Goal: Task Accomplishment & Management: Manage account settings

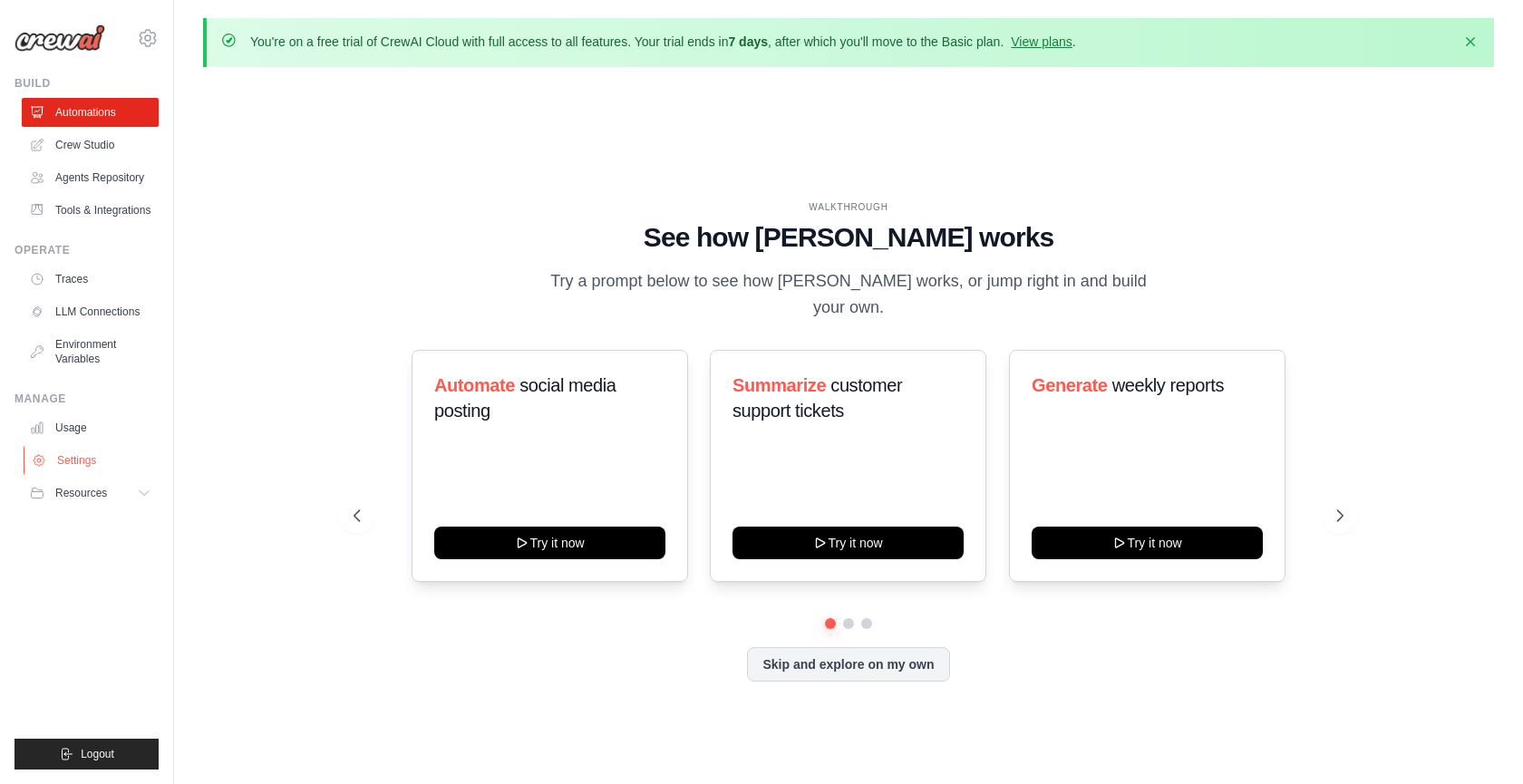
click at [77, 464] on link "Settings" at bounding box center [92, 460] width 136 height 29
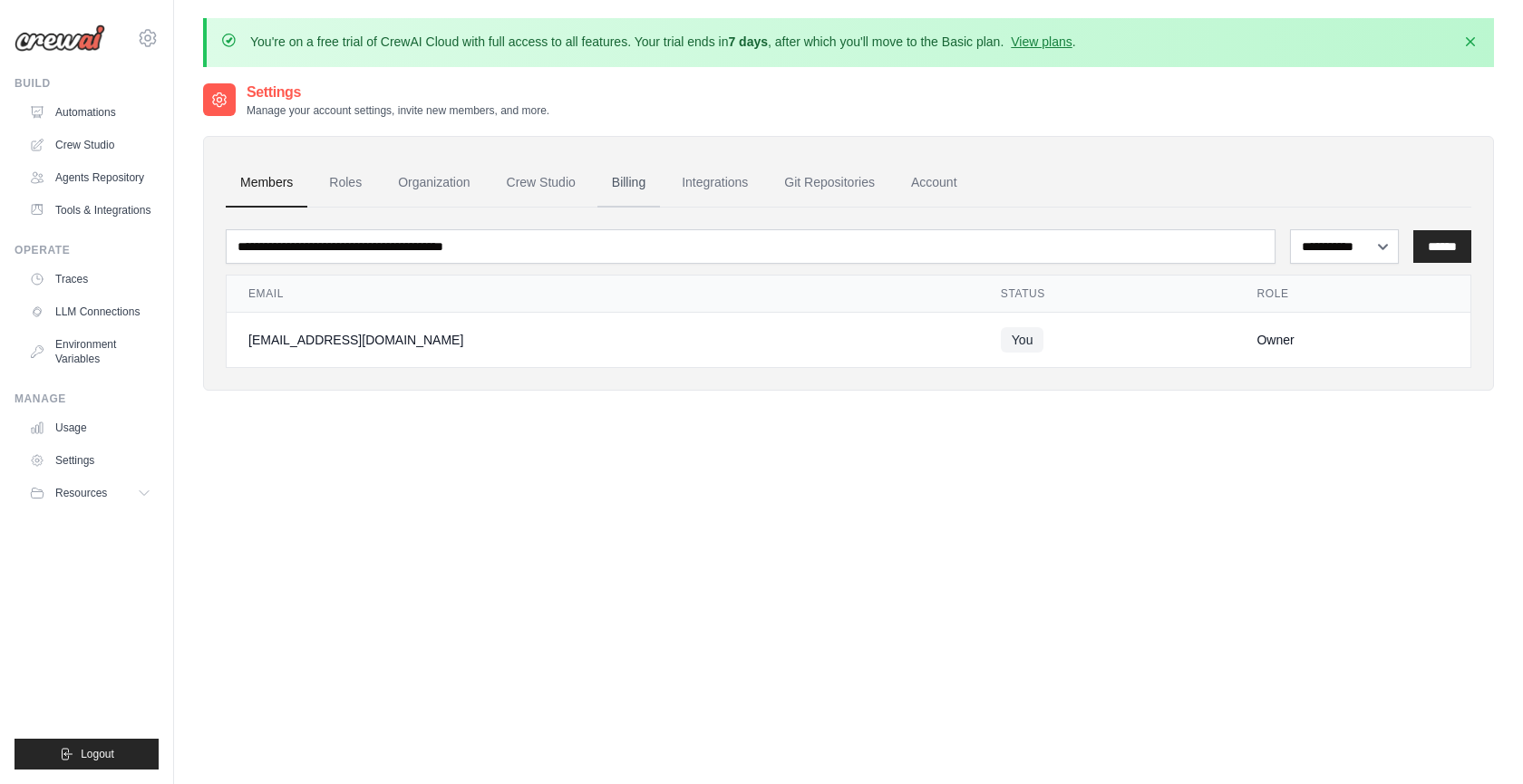
click at [616, 180] on link "Billing" at bounding box center [628, 183] width 62 height 49
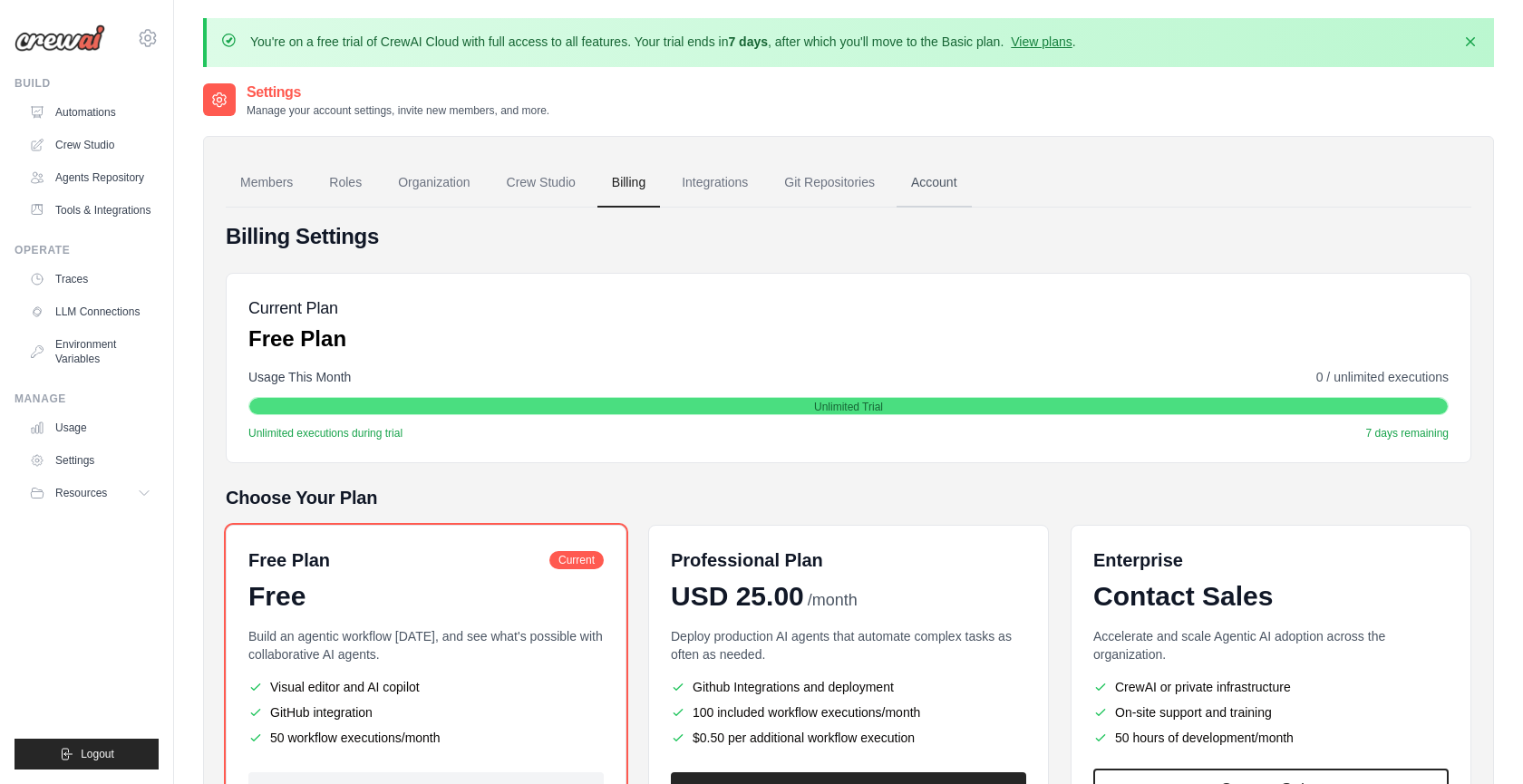
click at [943, 185] on link "Account" at bounding box center [935, 183] width 75 height 49
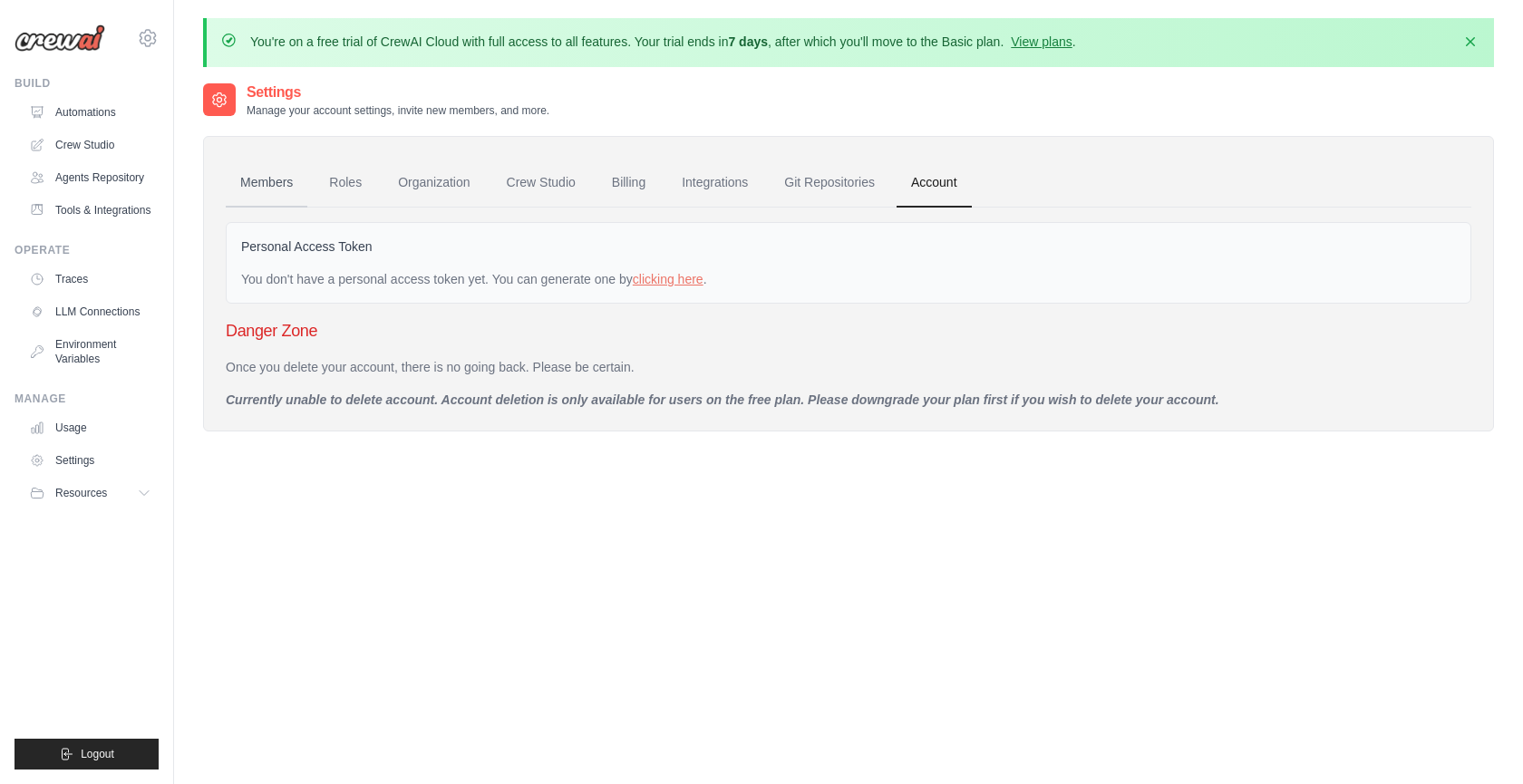
click at [284, 182] on link "Members" at bounding box center [266, 183] width 82 height 49
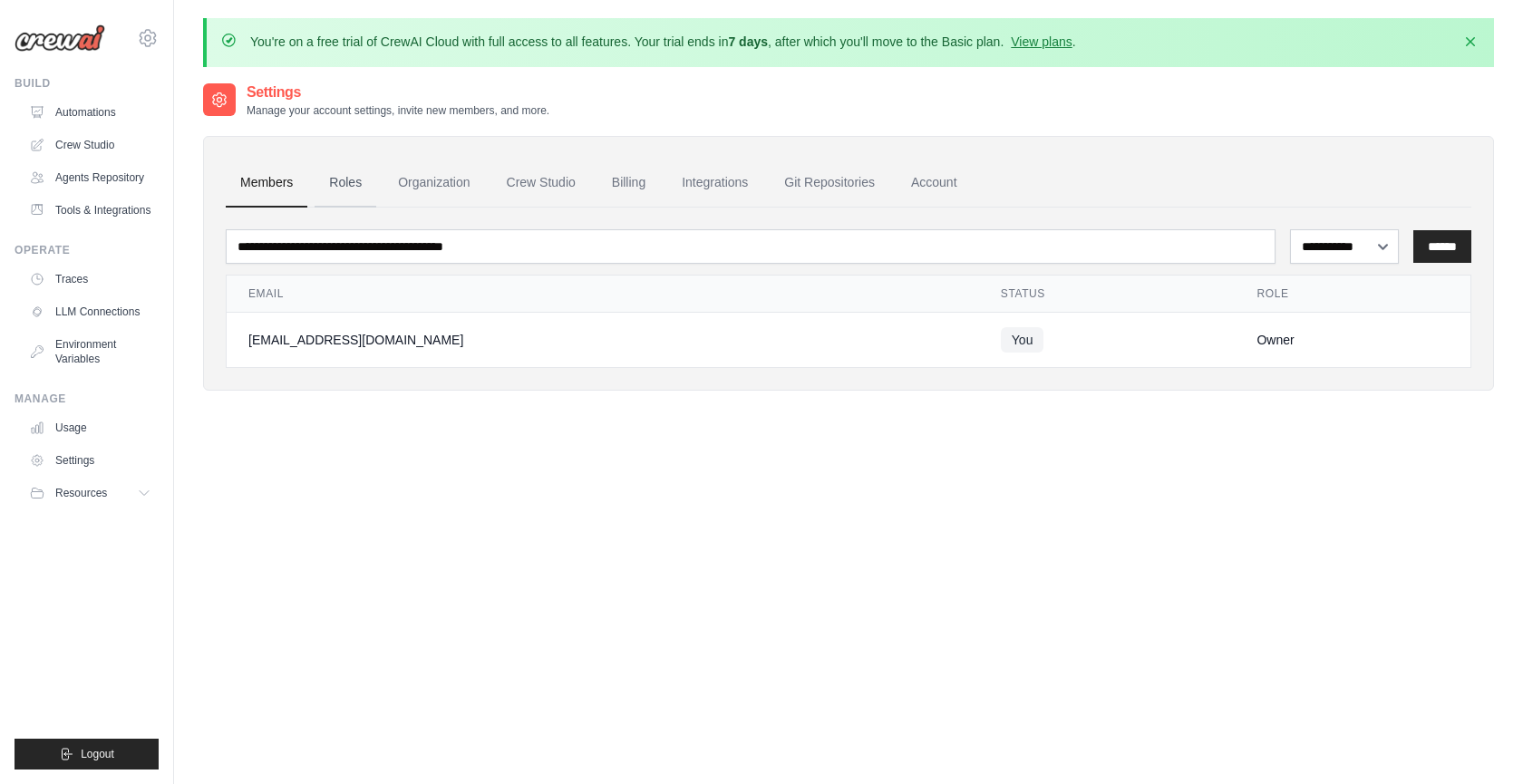
click at [343, 192] on link "Roles" at bounding box center [345, 183] width 61 height 49
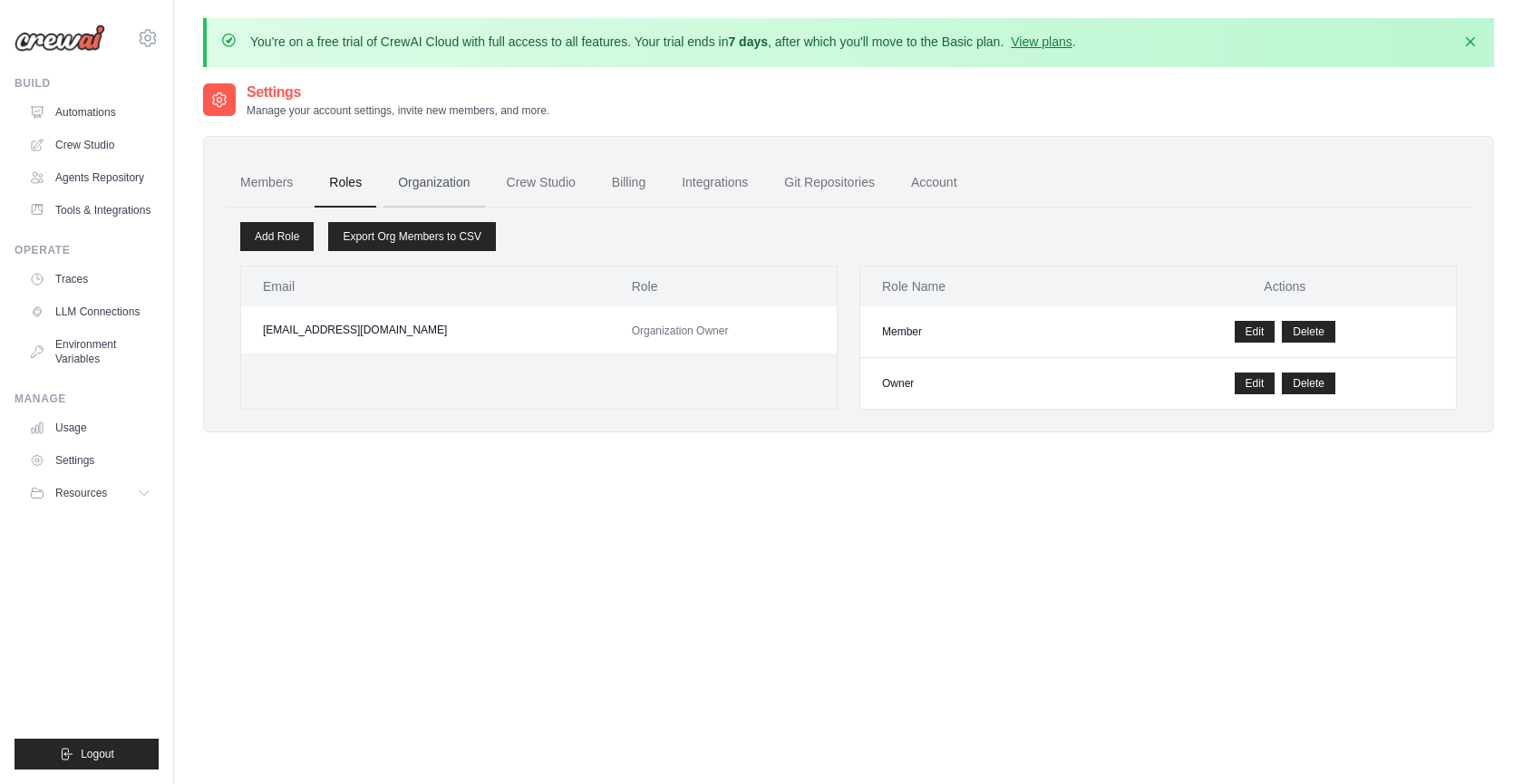
click at [428, 191] on link "Organization" at bounding box center [434, 183] width 101 height 49
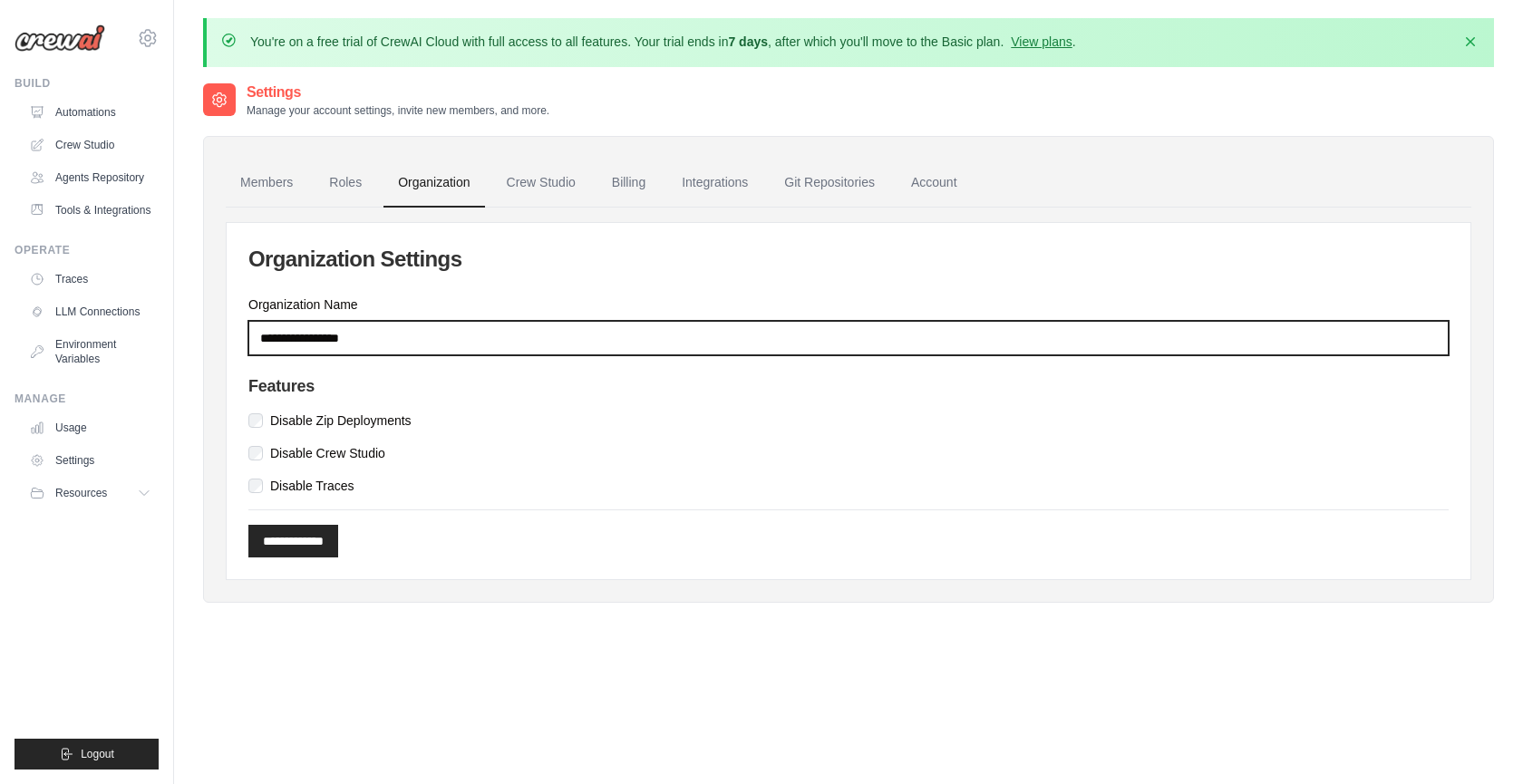
click at [431, 342] on input "Organization Name" at bounding box center [849, 338] width 1201 height 35
type input "*****"
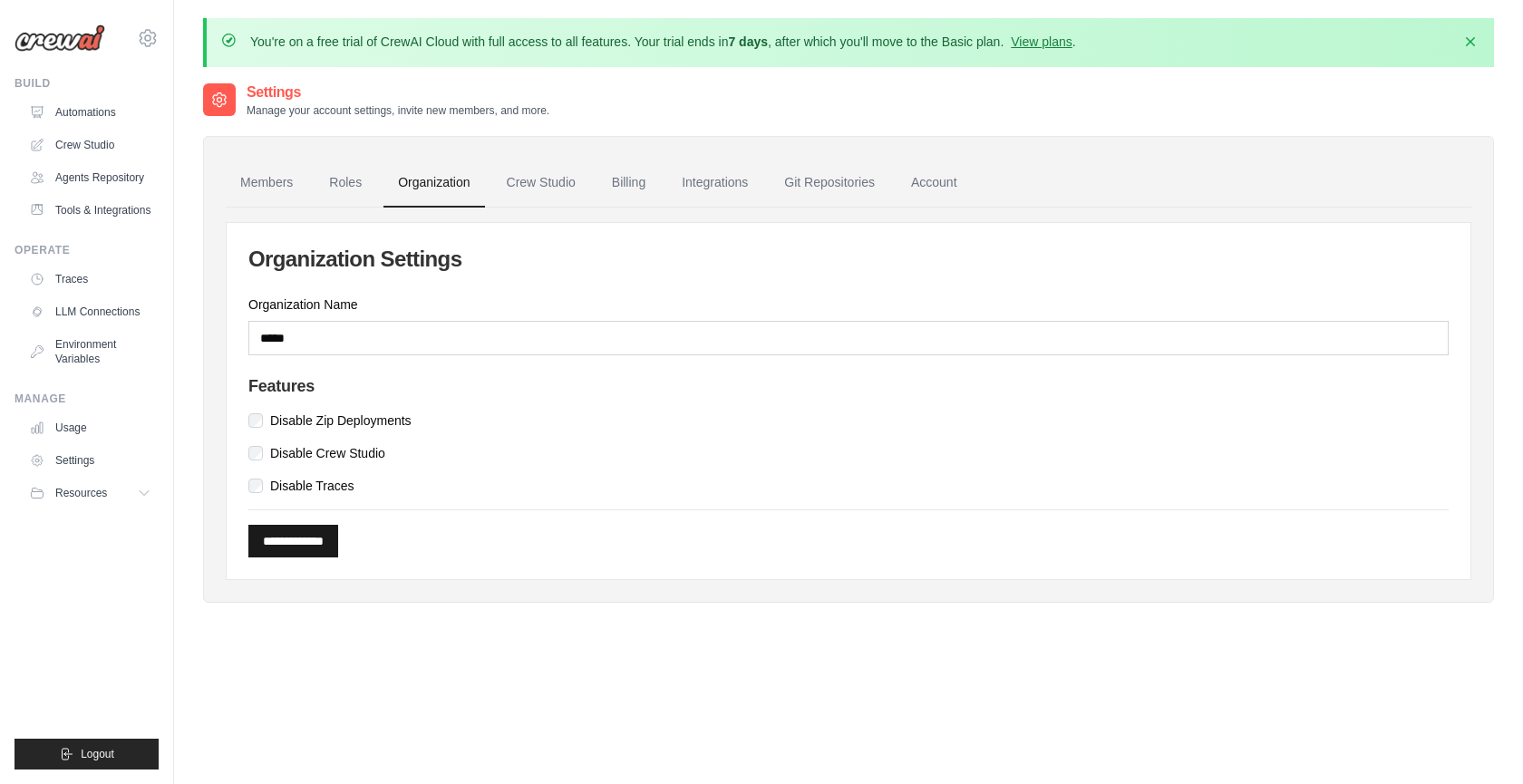
click at [278, 538] on input "**********" at bounding box center [293, 541] width 90 height 33
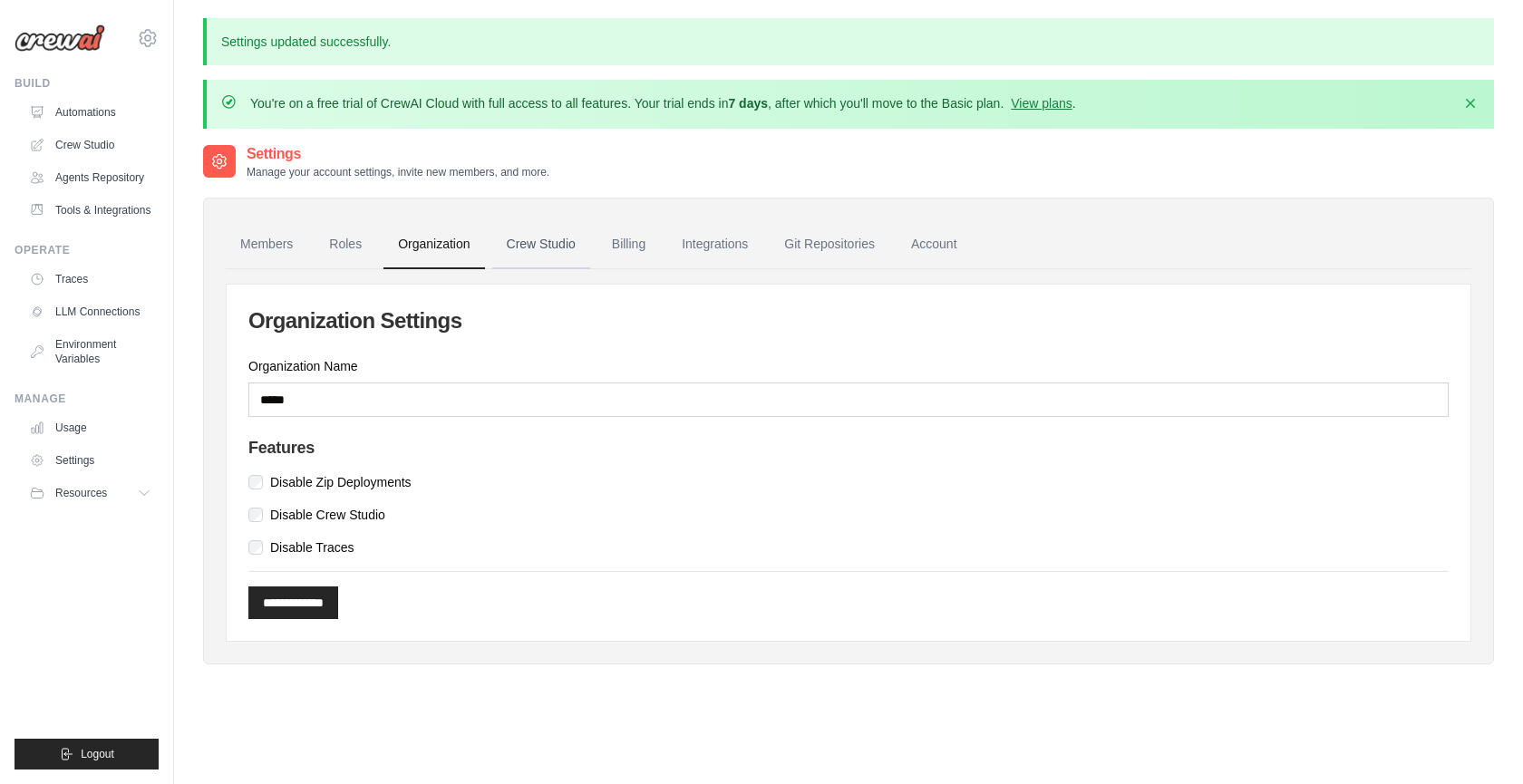
click at [533, 236] on link "Crew Studio" at bounding box center [541, 245] width 98 height 49
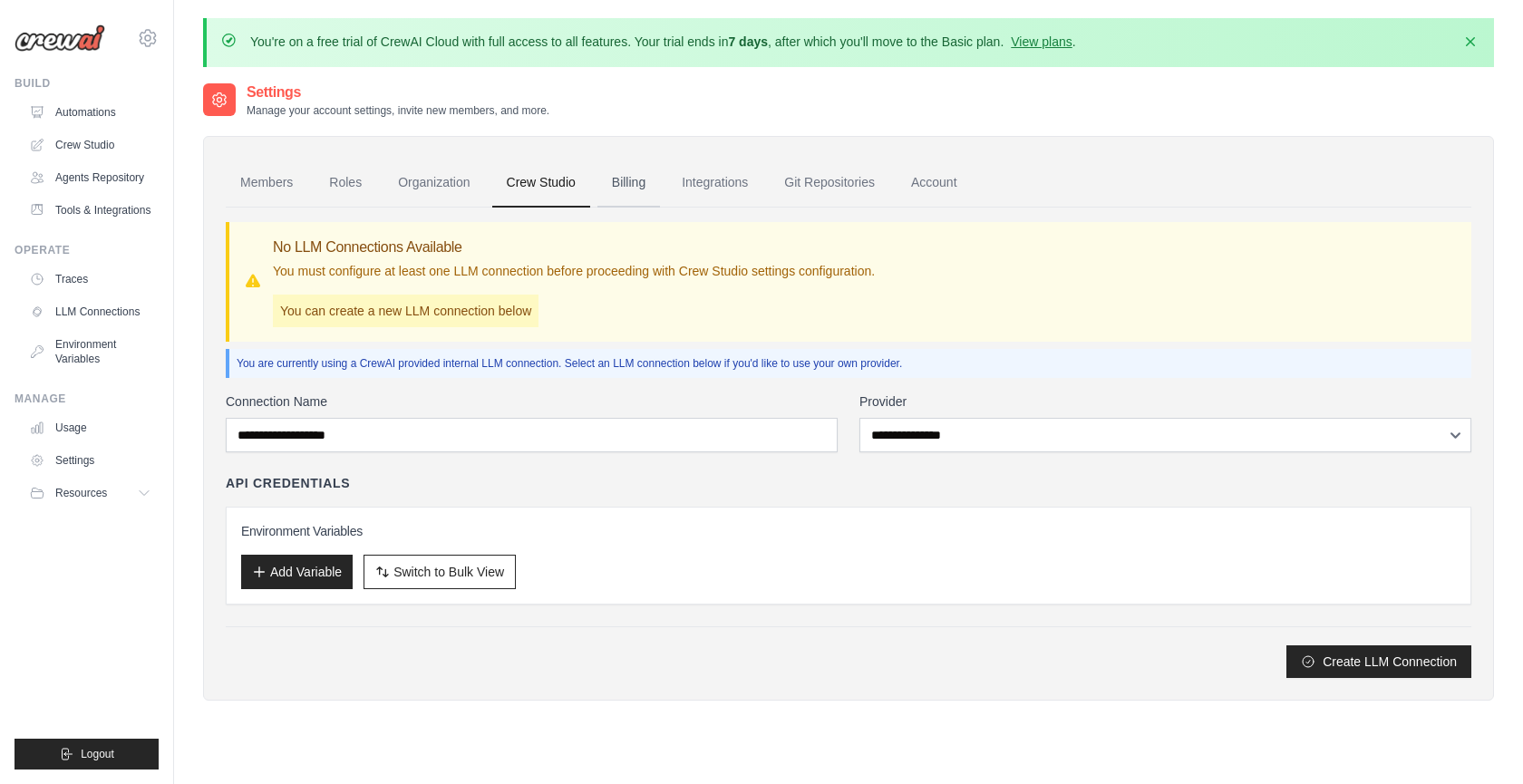
click at [627, 179] on link "Billing" at bounding box center [628, 183] width 62 height 49
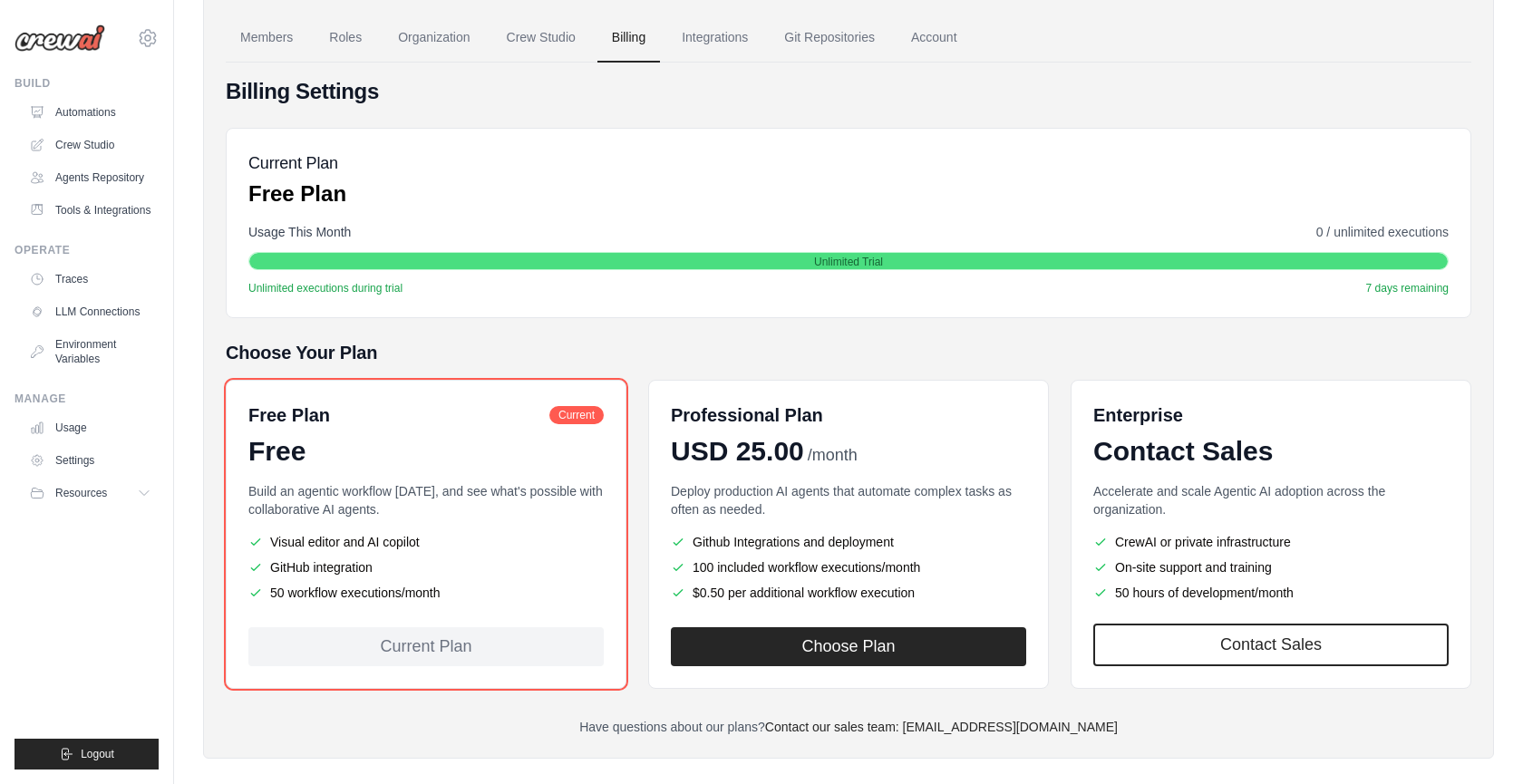
scroll to position [166, 0]
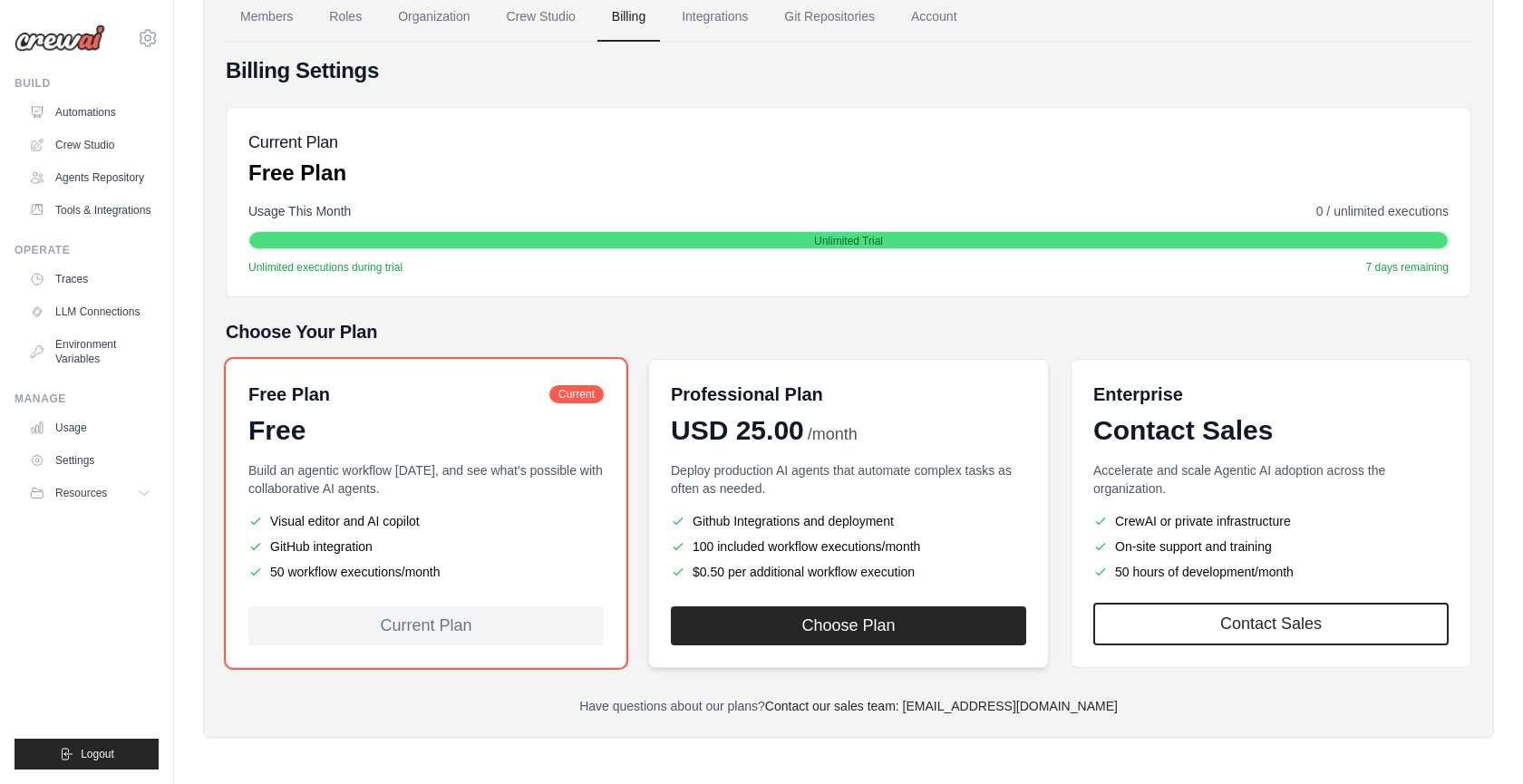
click at [771, 547] on li "100 included workflow executions/month" at bounding box center [848, 547] width 355 height 18
click at [812, 628] on button "Choose Plan" at bounding box center [848, 624] width 355 height 39
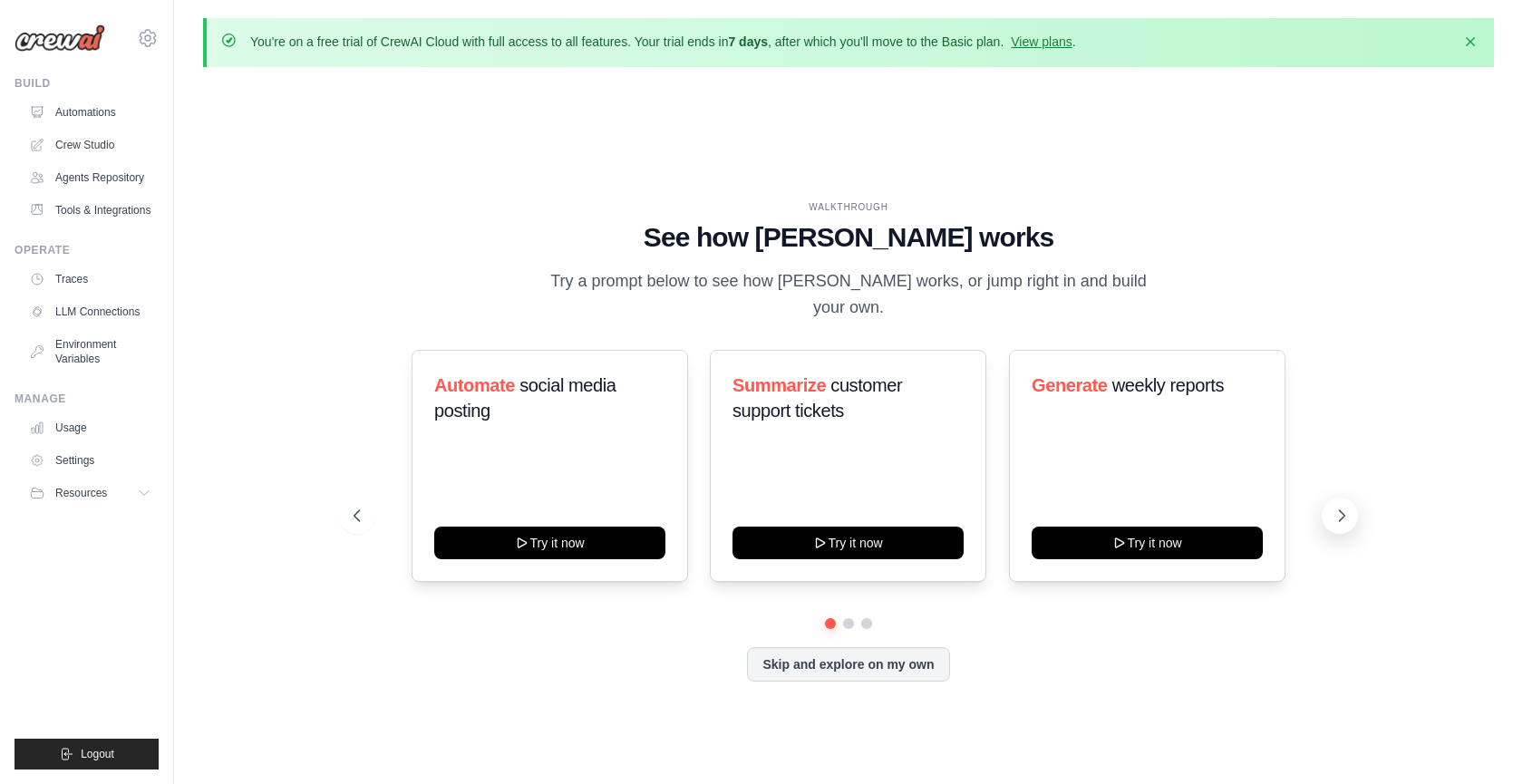
click at [1347, 507] on icon at bounding box center [1342, 516] width 18 height 18
click at [1336, 508] on icon at bounding box center [1342, 516] width 18 height 18
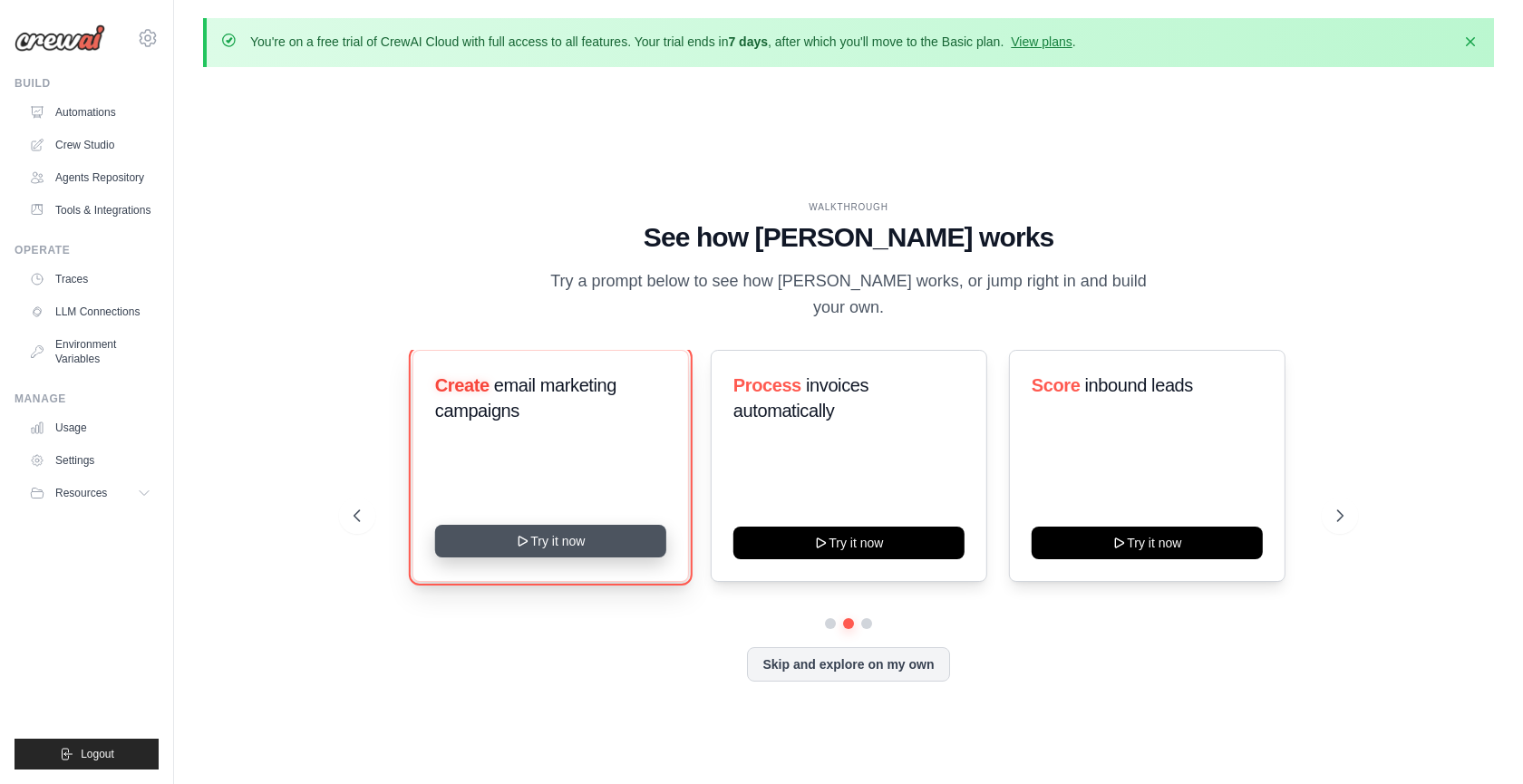
click at [572, 531] on button "Try it now" at bounding box center [550, 541] width 231 height 33
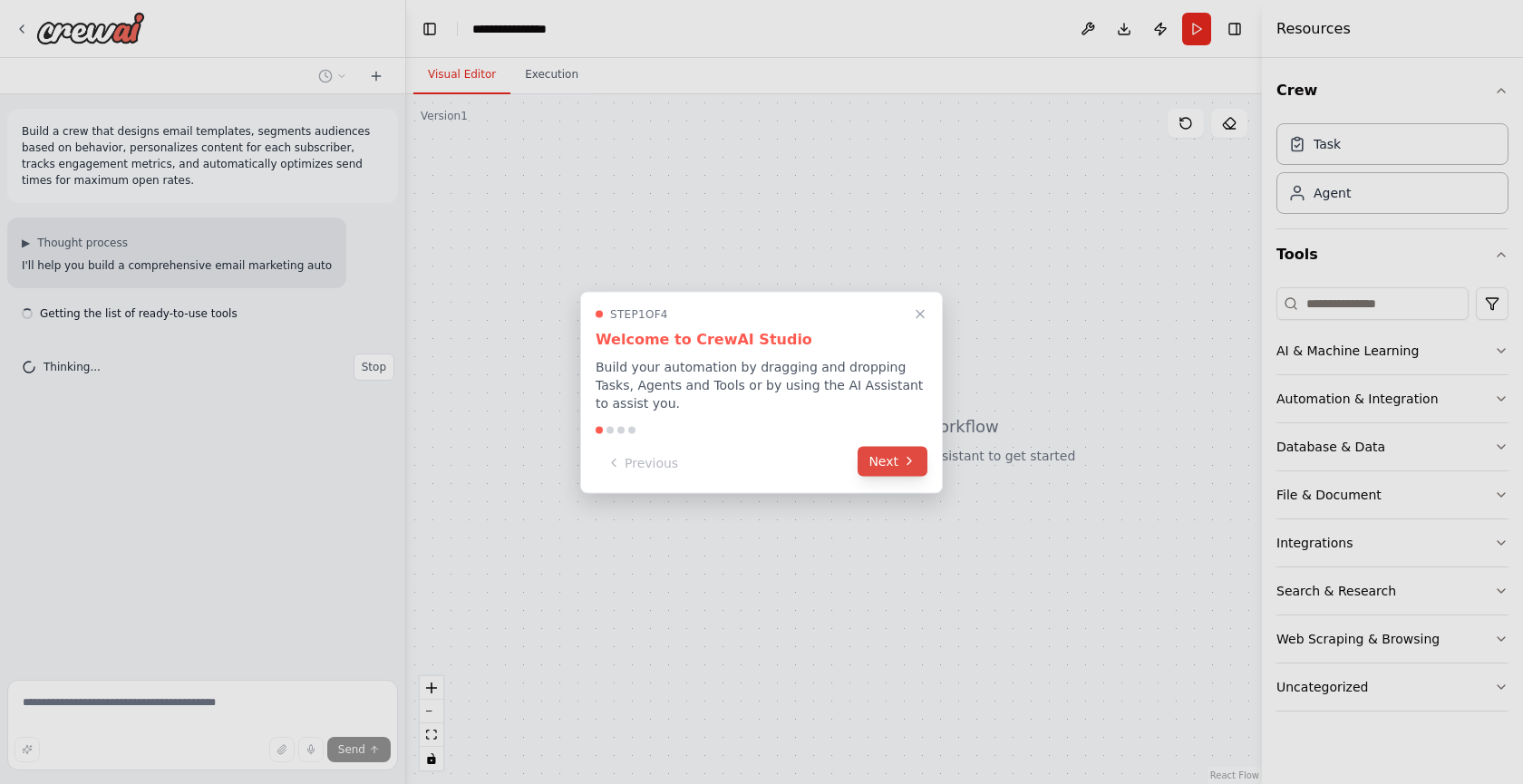
click at [910, 460] on icon at bounding box center [910, 461] width 4 height 7
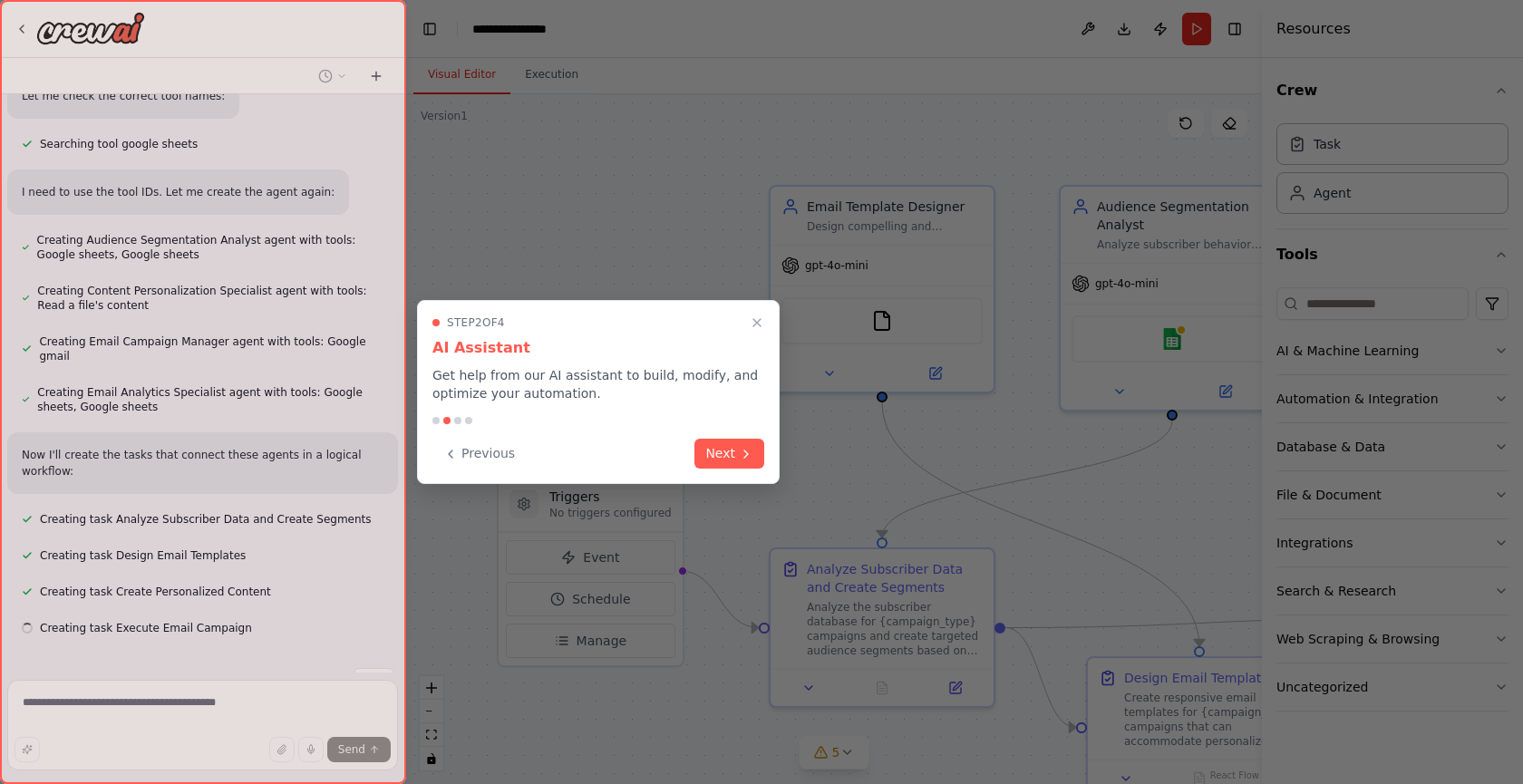
scroll to position [888, 0]
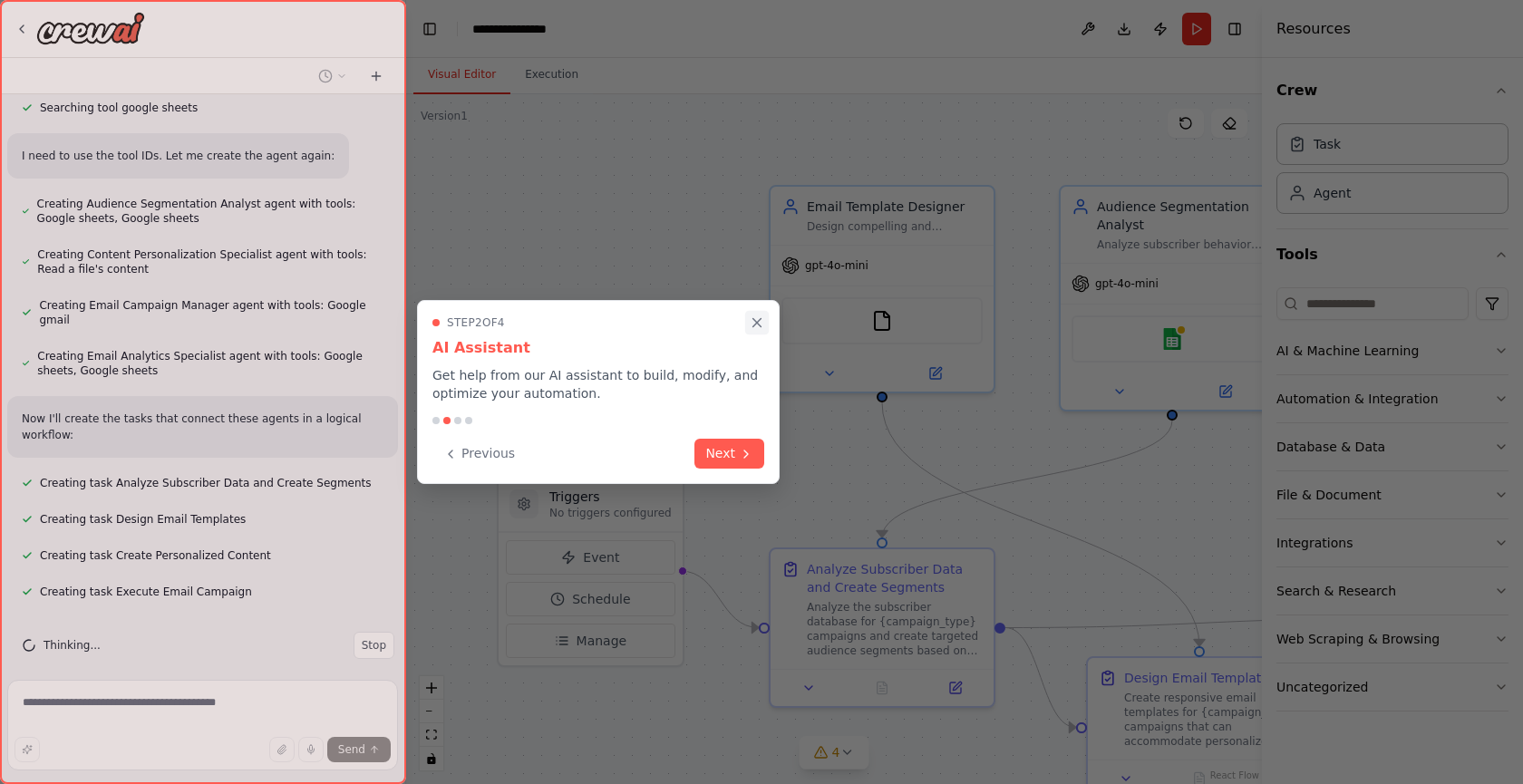
click at [760, 321] on icon "Close walkthrough" at bounding box center [757, 322] width 17 height 17
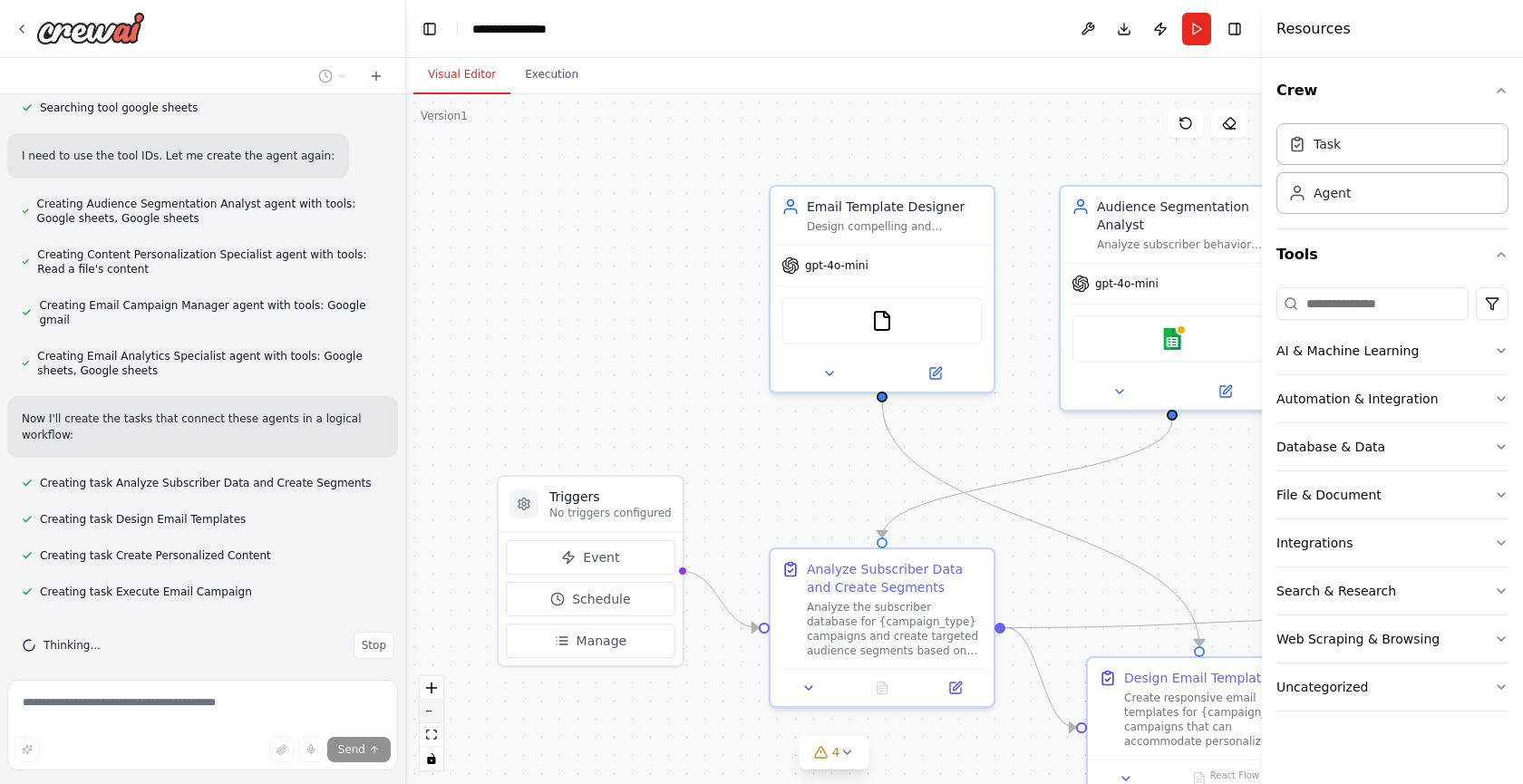
scroll to position [923, 0]
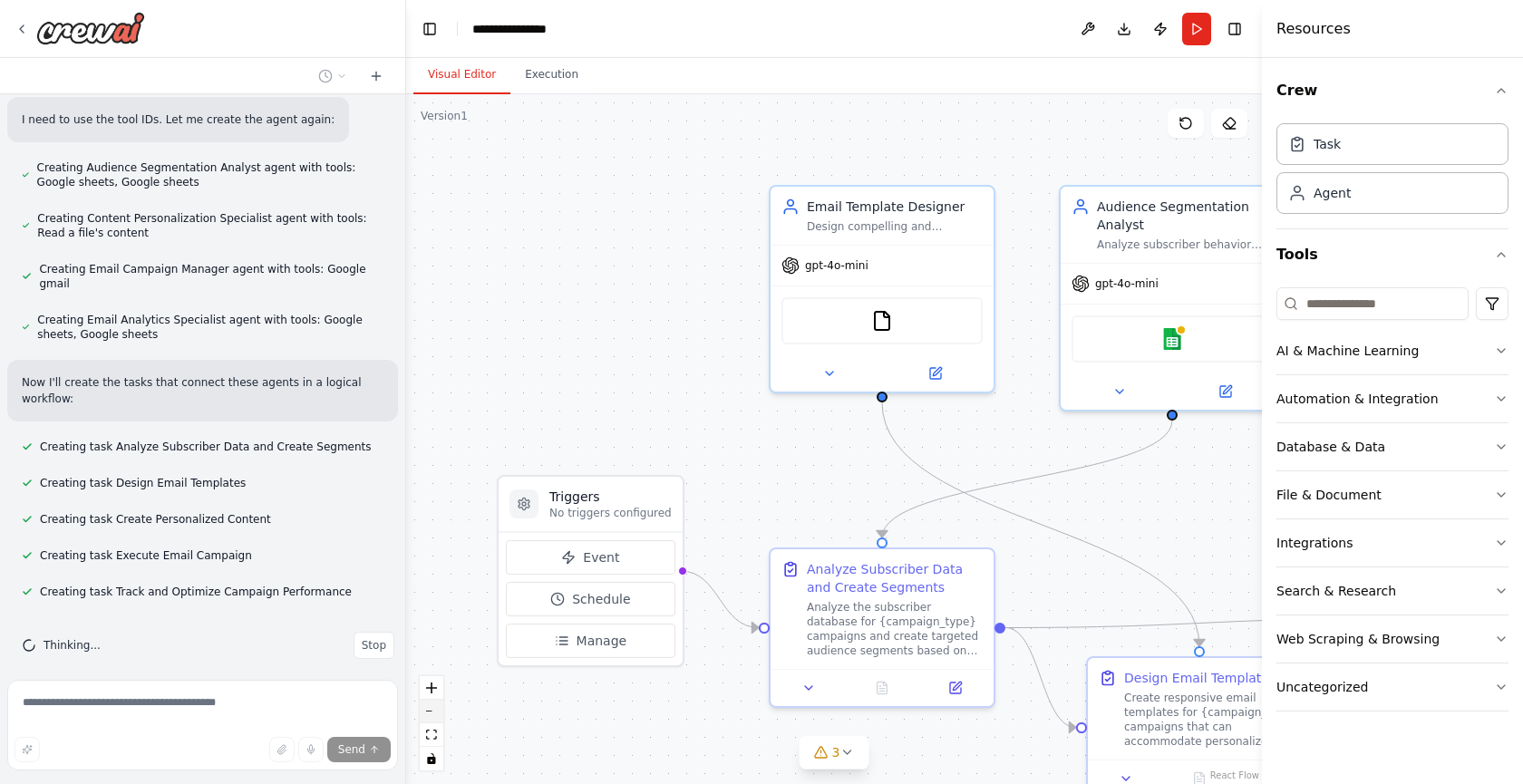
click at [437, 716] on button "zoom out" at bounding box center [432, 712] width 24 height 24
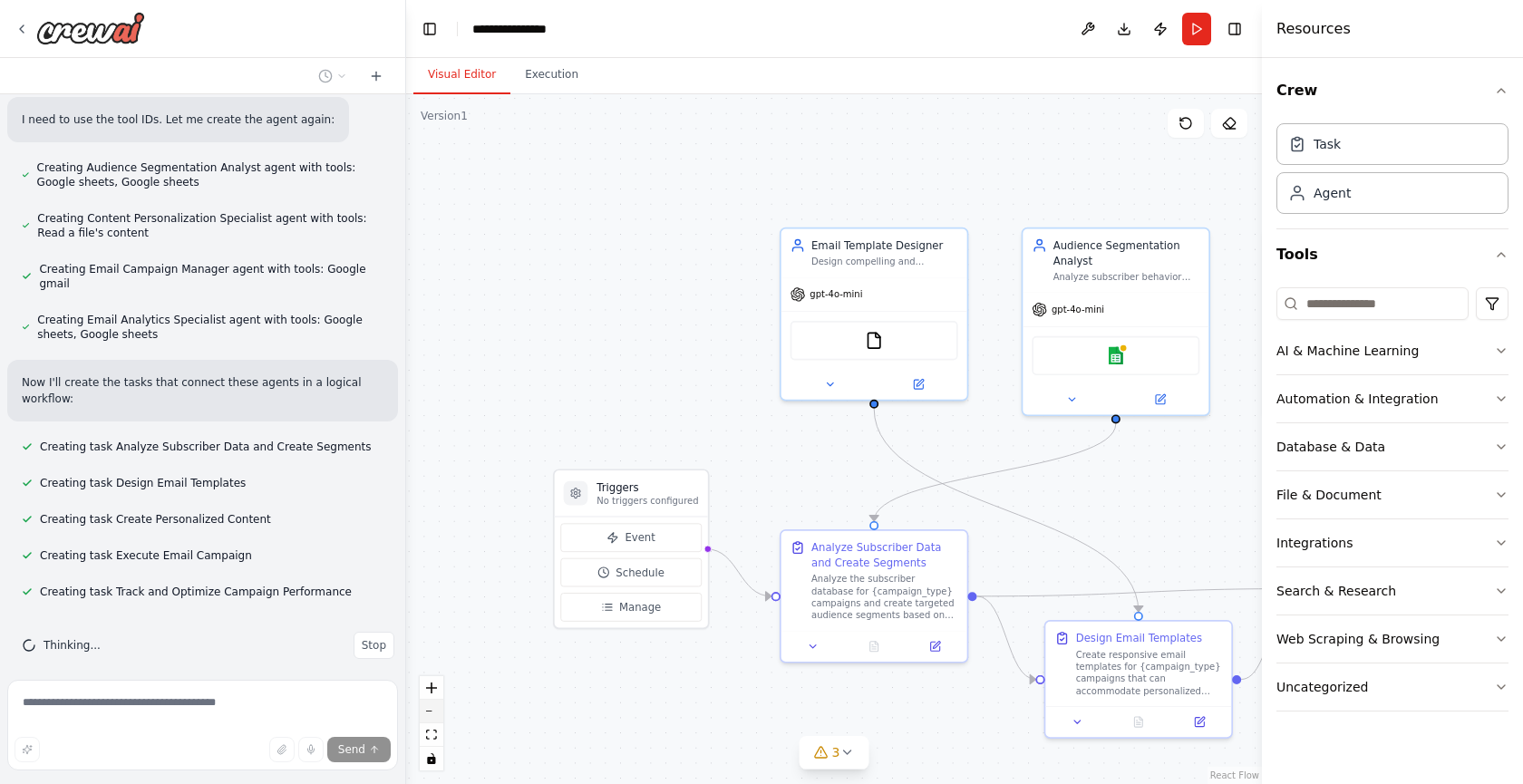
click at [437, 716] on button "zoom out" at bounding box center [432, 712] width 24 height 24
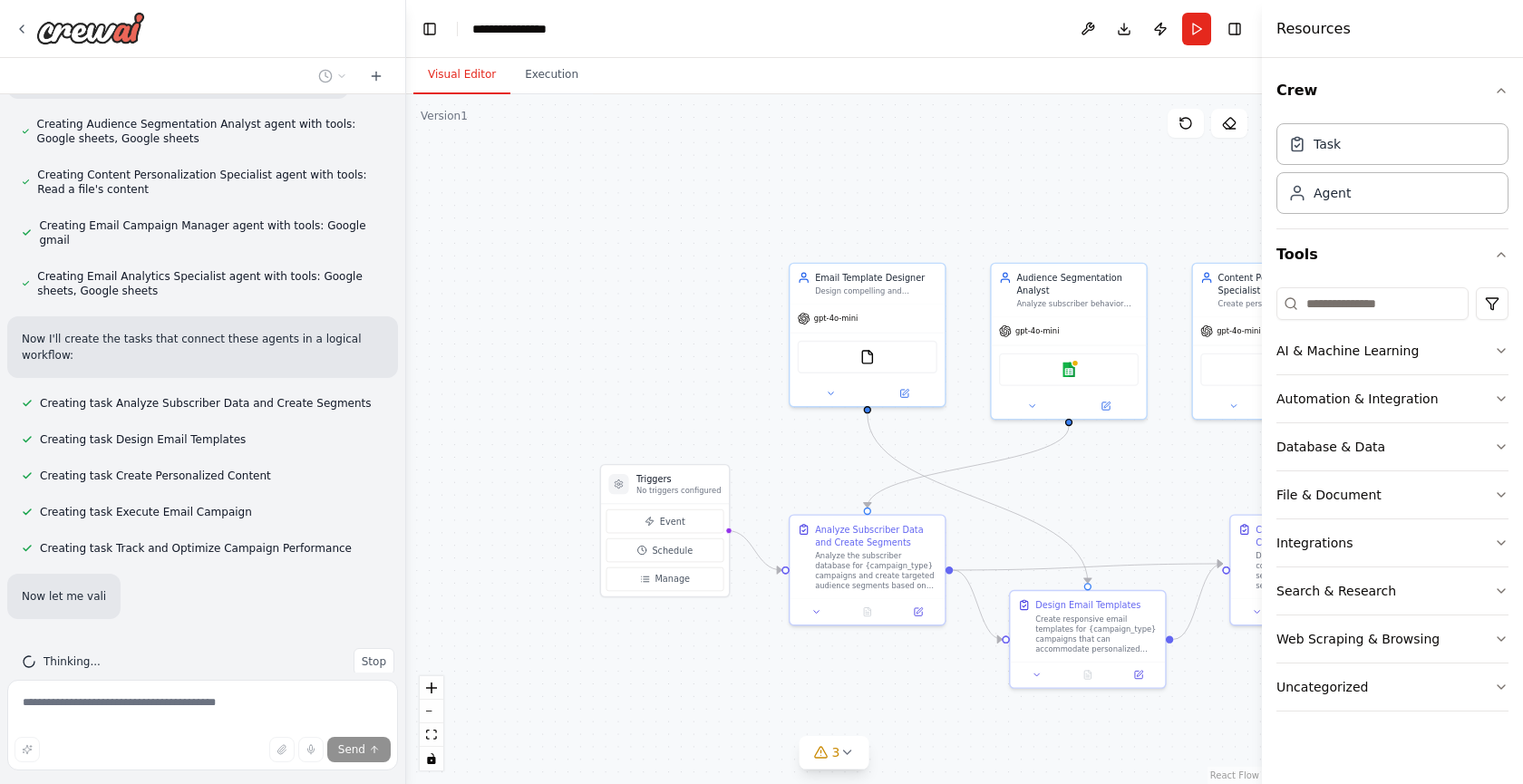
scroll to position [1019, 0]
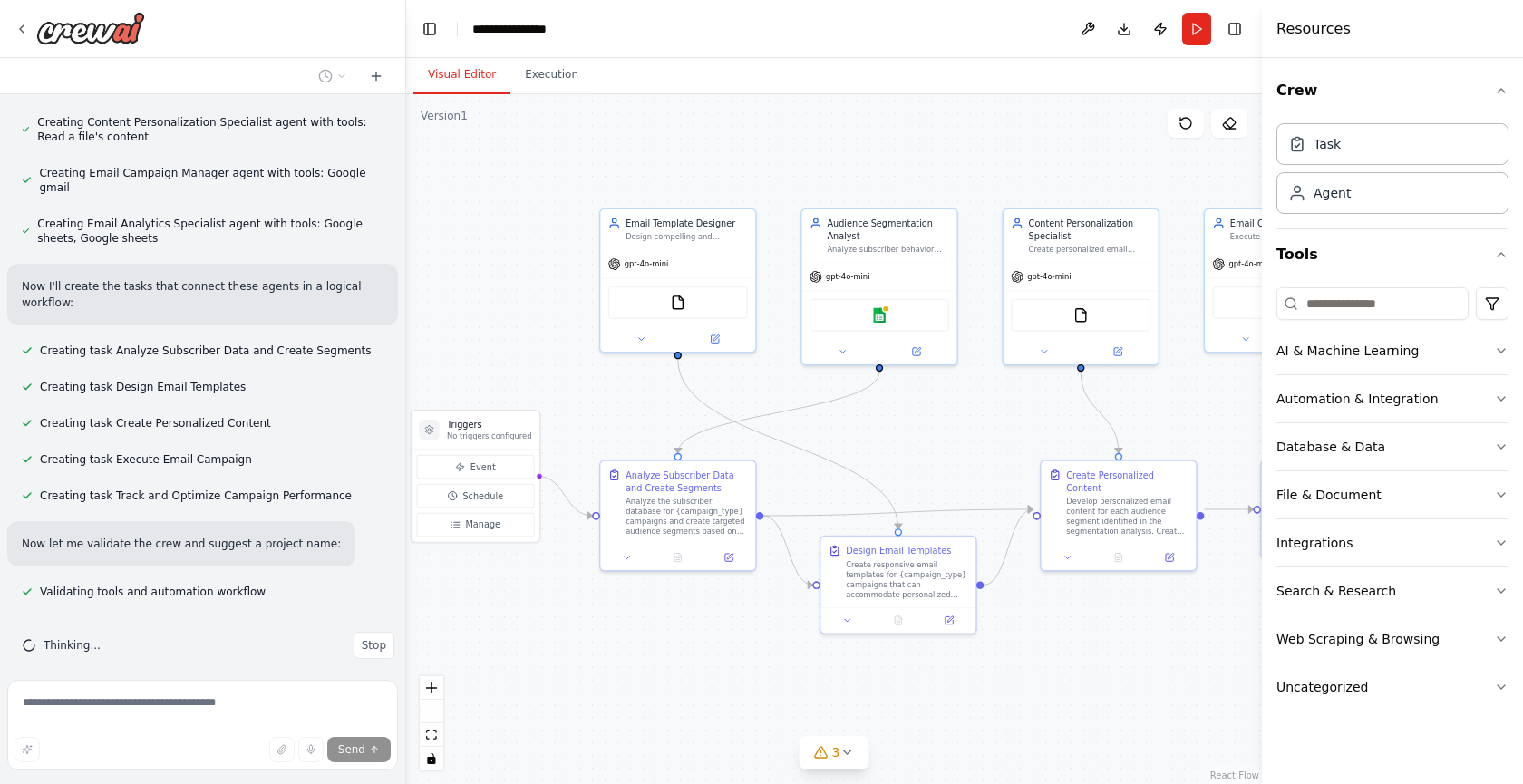
drag, startPoint x: 828, startPoint y: 700, endPoint x: 638, endPoint y: 646, distance: 197.5
click at [638, 646] on div ".deletable-edge-delete-btn { width: 20px; height: 20px; border: 0px solid #ffff…" at bounding box center [835, 439] width 856 height 690
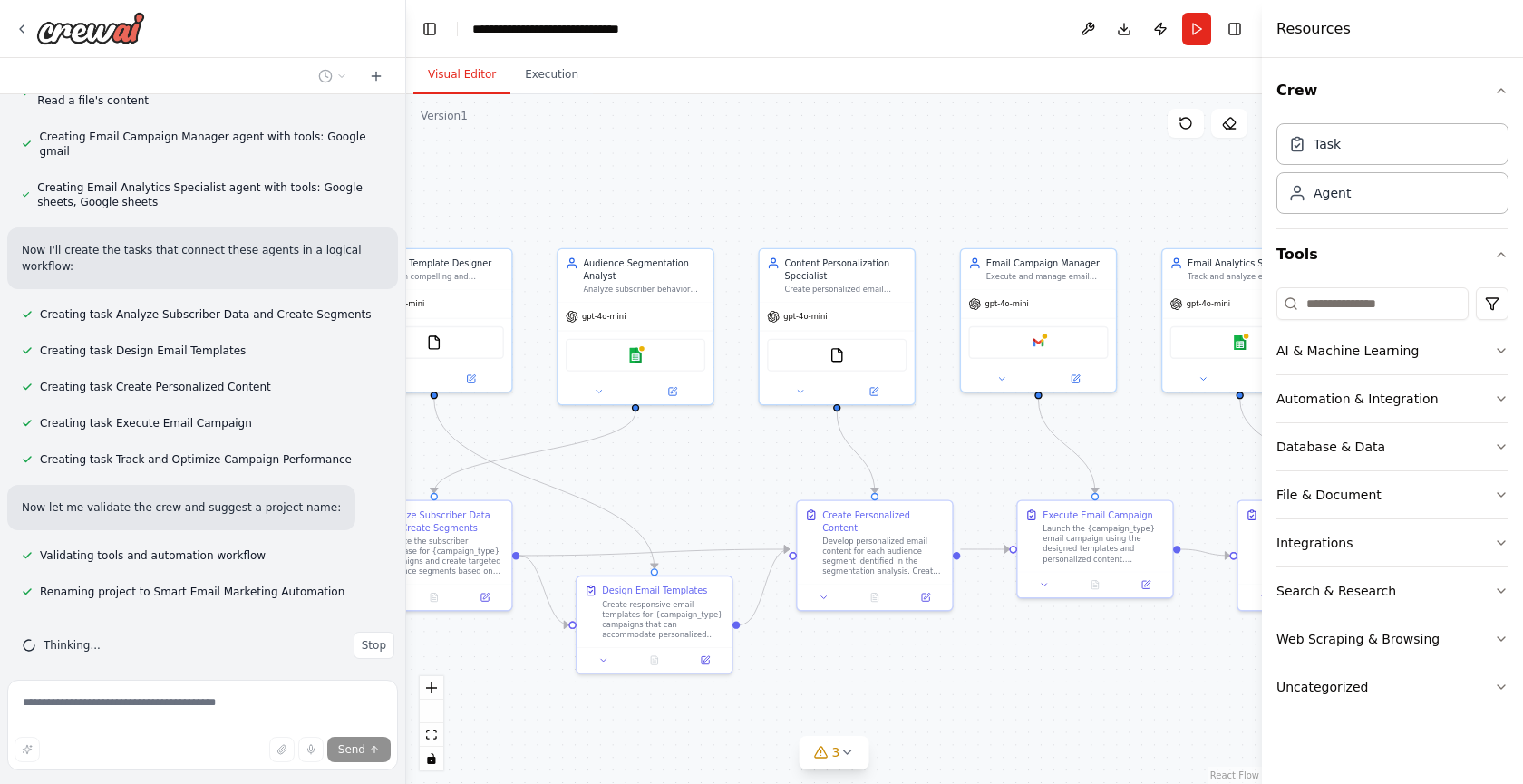
drag, startPoint x: 957, startPoint y: 458, endPoint x: 714, endPoint y: 497, distance: 246.1
click at [714, 497] on div ".deletable-edge-delete-btn { width: 20px; height: 20px; border: 0px solid #ffff…" at bounding box center [835, 439] width 856 height 690
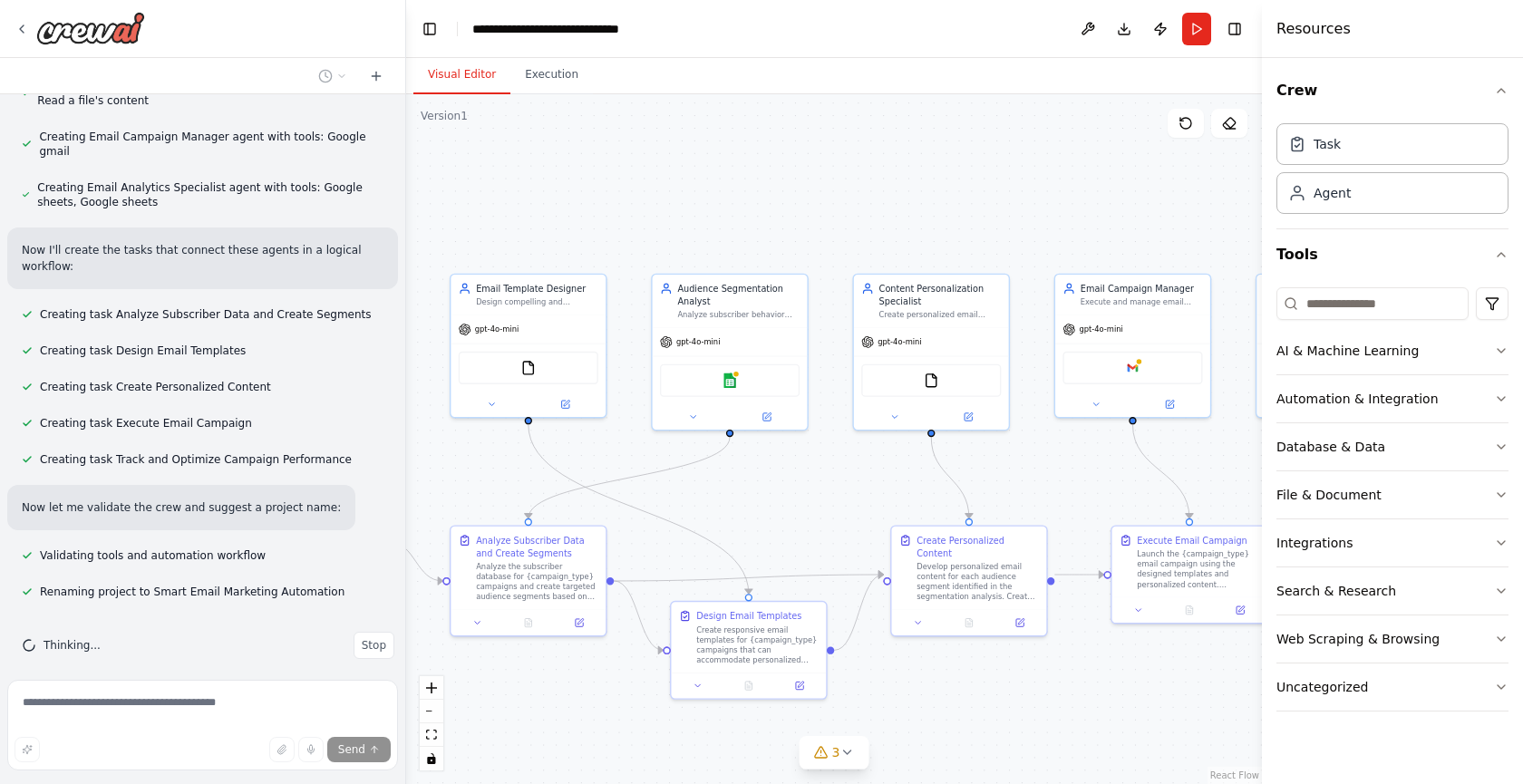
drag, startPoint x: 942, startPoint y: 455, endPoint x: 1036, endPoint y: 480, distance: 97.3
click at [1036, 480] on div ".deletable-edge-delete-btn { width: 20px; height: 20px; border: 0px solid #ffff…" at bounding box center [835, 439] width 856 height 690
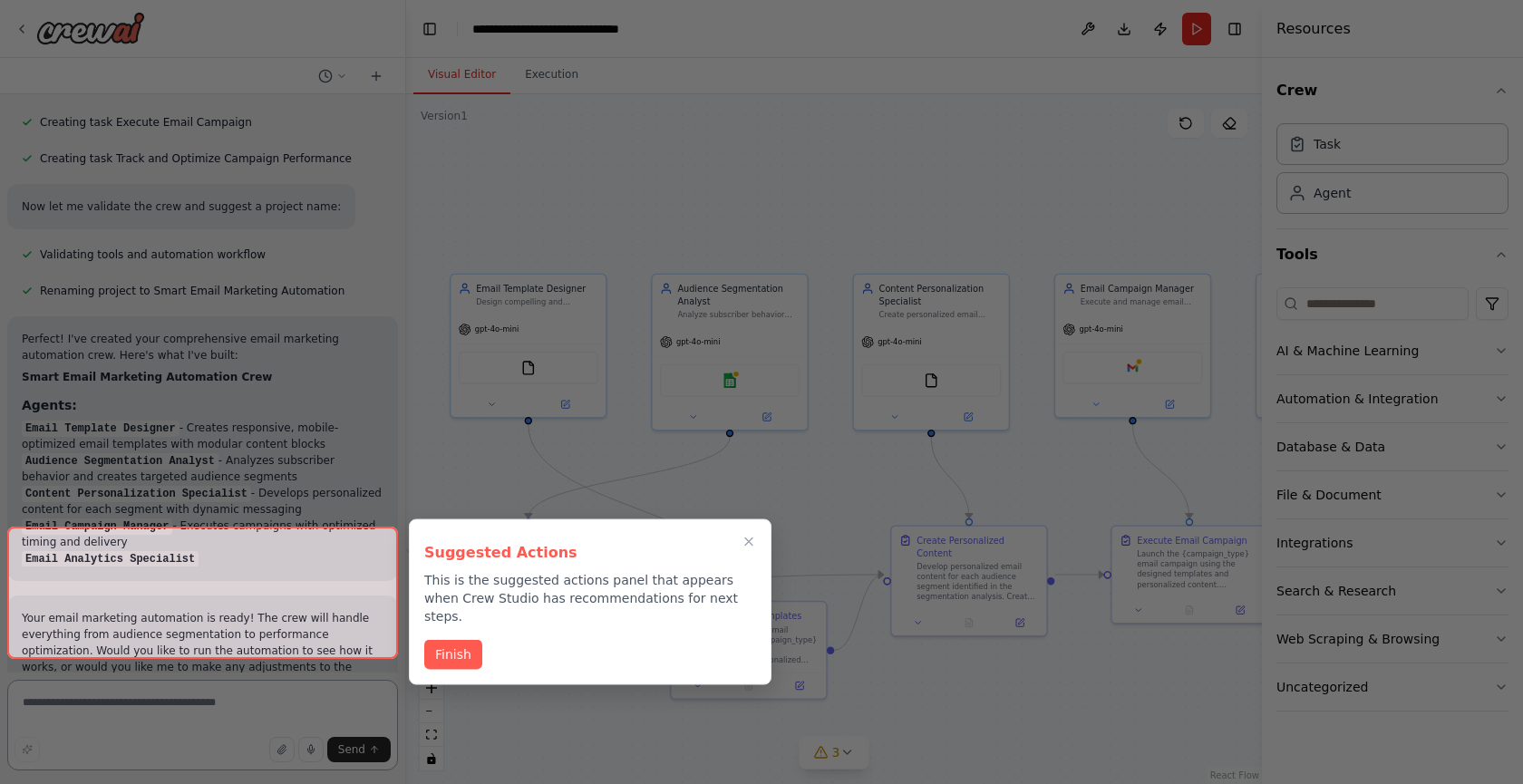
scroll to position [1521, 0]
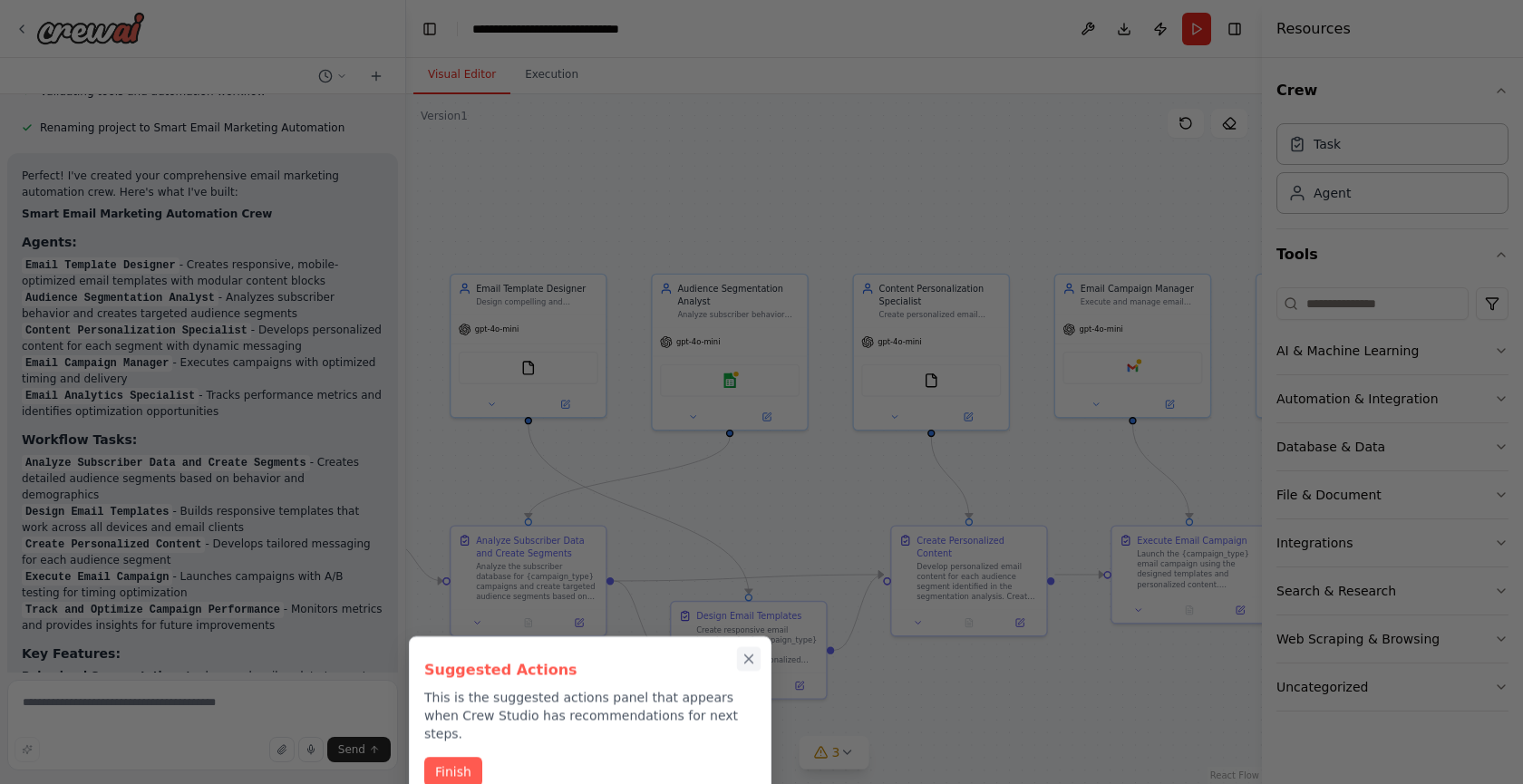
click at [750, 661] on icon "Close walkthrough" at bounding box center [749, 658] width 17 height 17
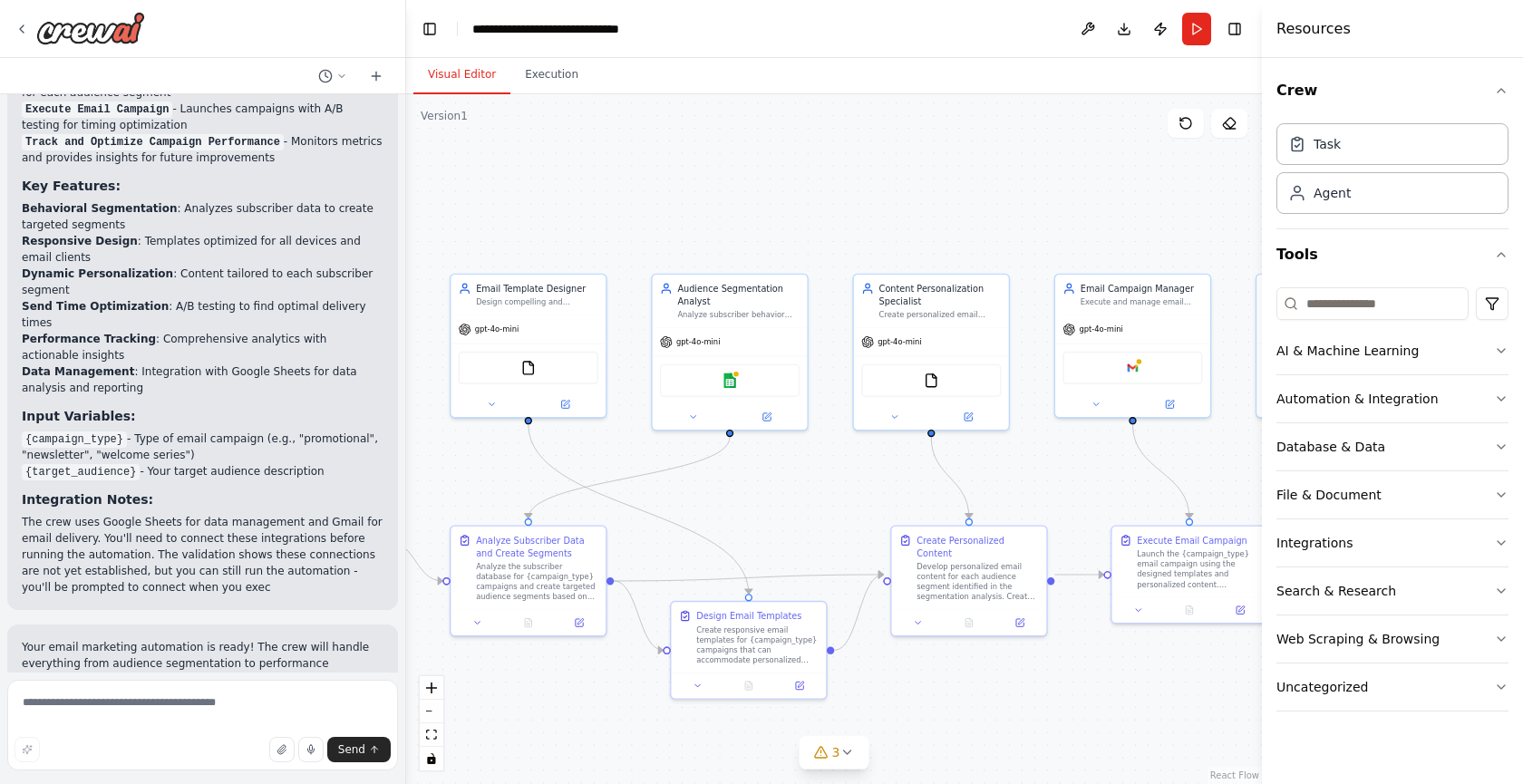
scroll to position [2147, 0]
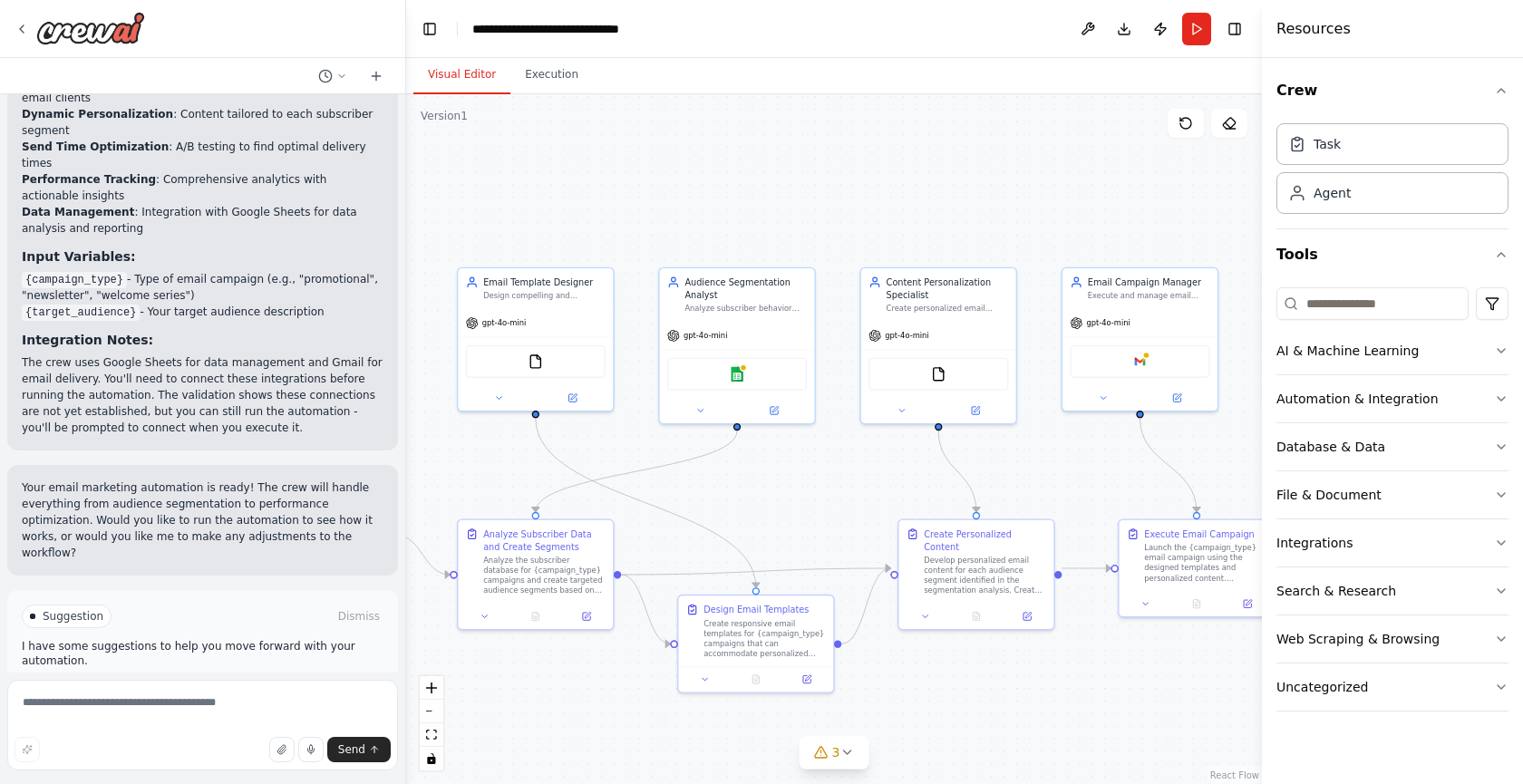
drag, startPoint x: 578, startPoint y: 679, endPoint x: 596, endPoint y: 669, distance: 20.6
click at [596, 669] on div ".deletable-edge-delete-btn { width: 20px; height: 20px; border: 0px solid #ffff…" at bounding box center [835, 439] width 856 height 690
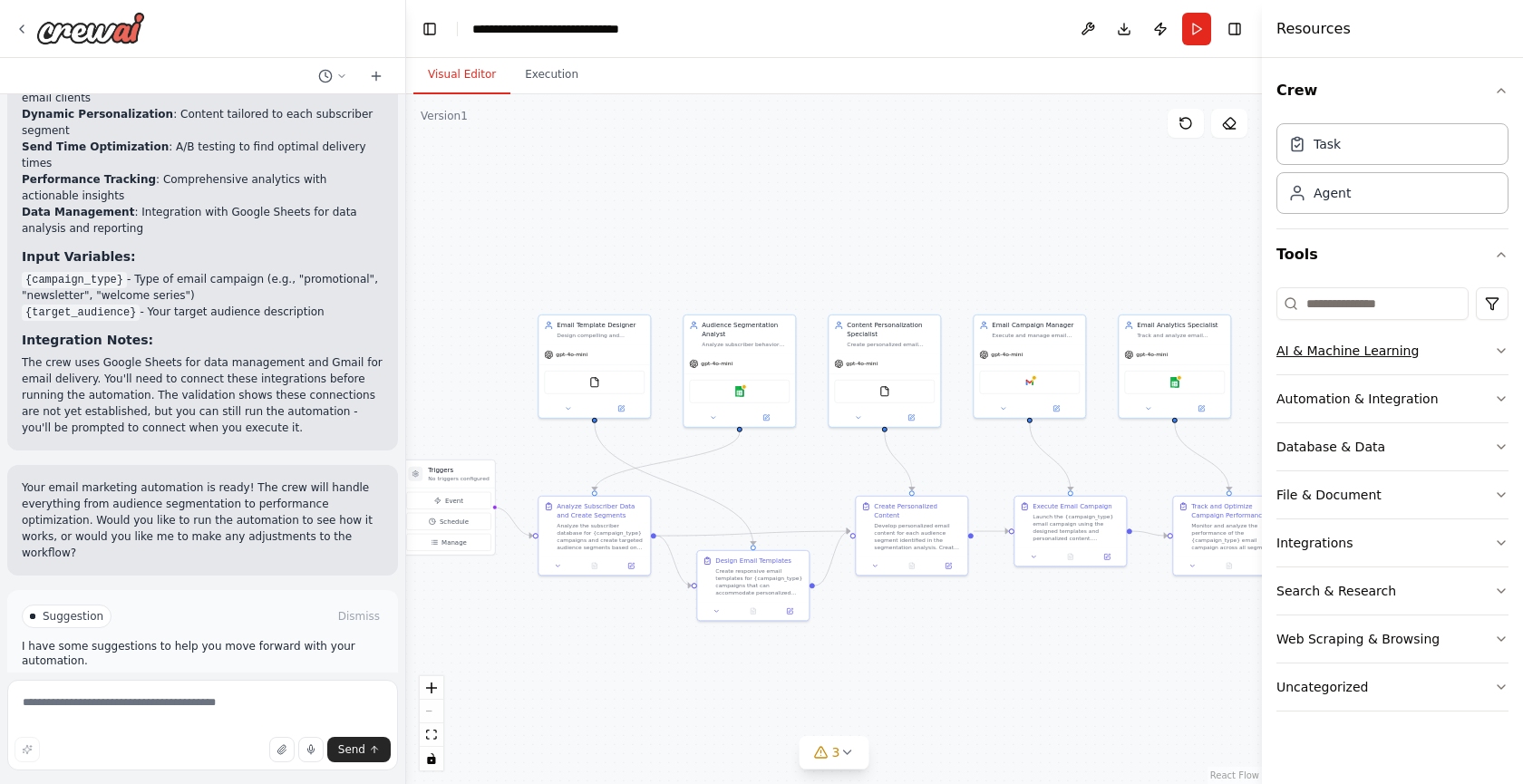
click at [1443, 355] on button "AI & Machine Learning" at bounding box center [1392, 351] width 232 height 47
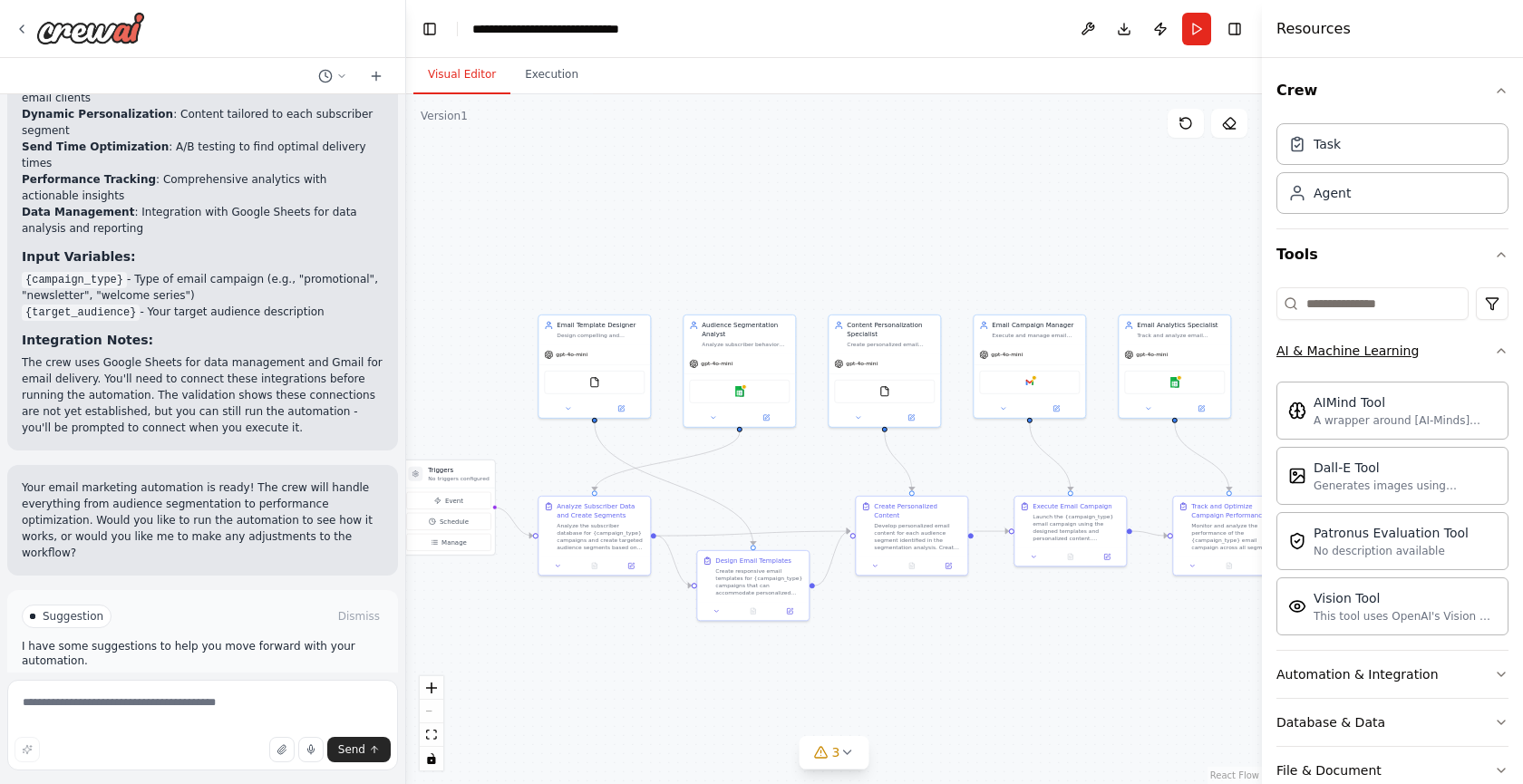
click at [1443, 355] on button "AI & Machine Learning" at bounding box center [1392, 351] width 232 height 47
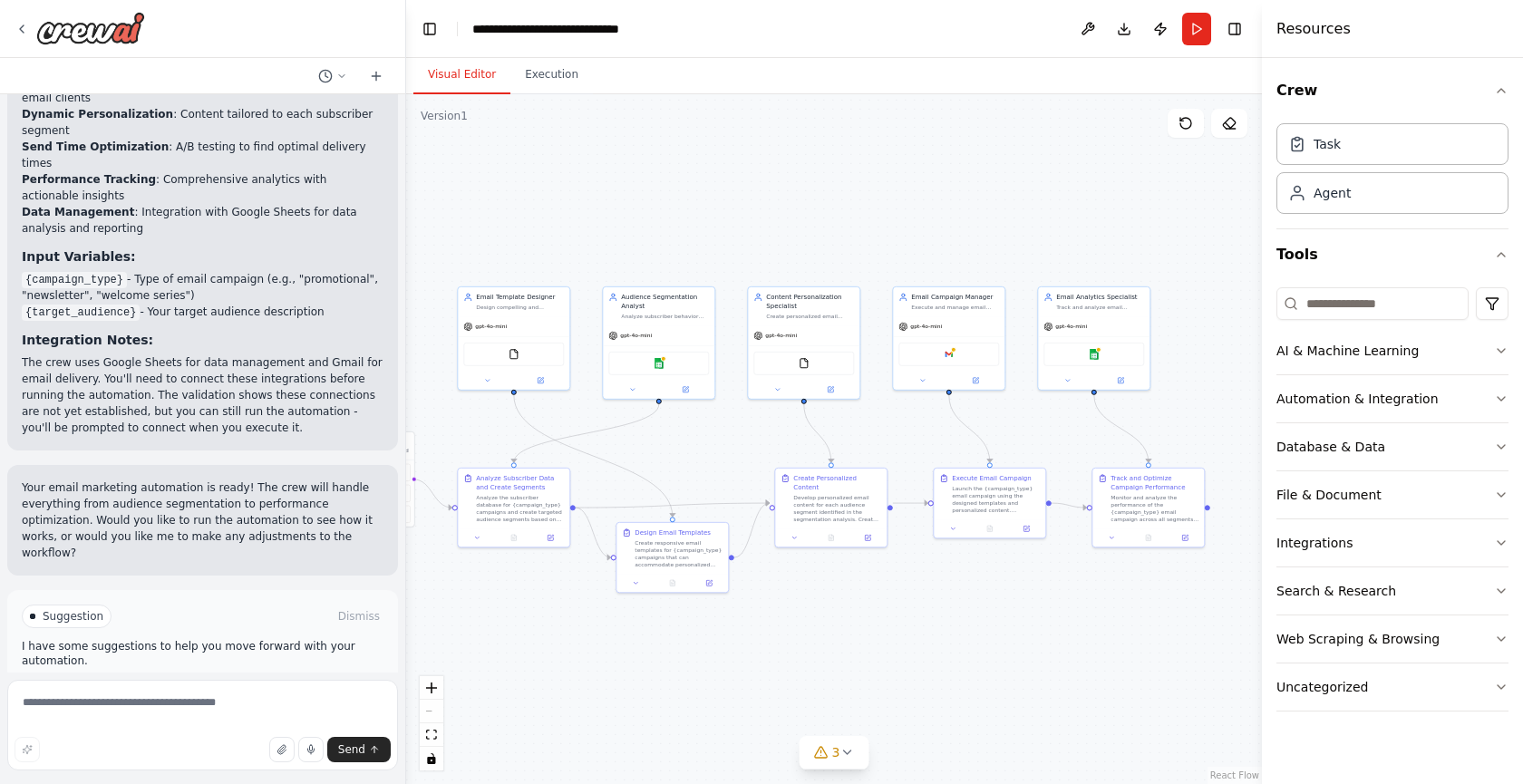
drag, startPoint x: 670, startPoint y: 692, endPoint x: 588, endPoint y: 663, distance: 87.0
click at [588, 663] on div ".deletable-edge-delete-btn { width: 20px; height: 20px; border: 0px solid #ffff…" at bounding box center [835, 439] width 856 height 690
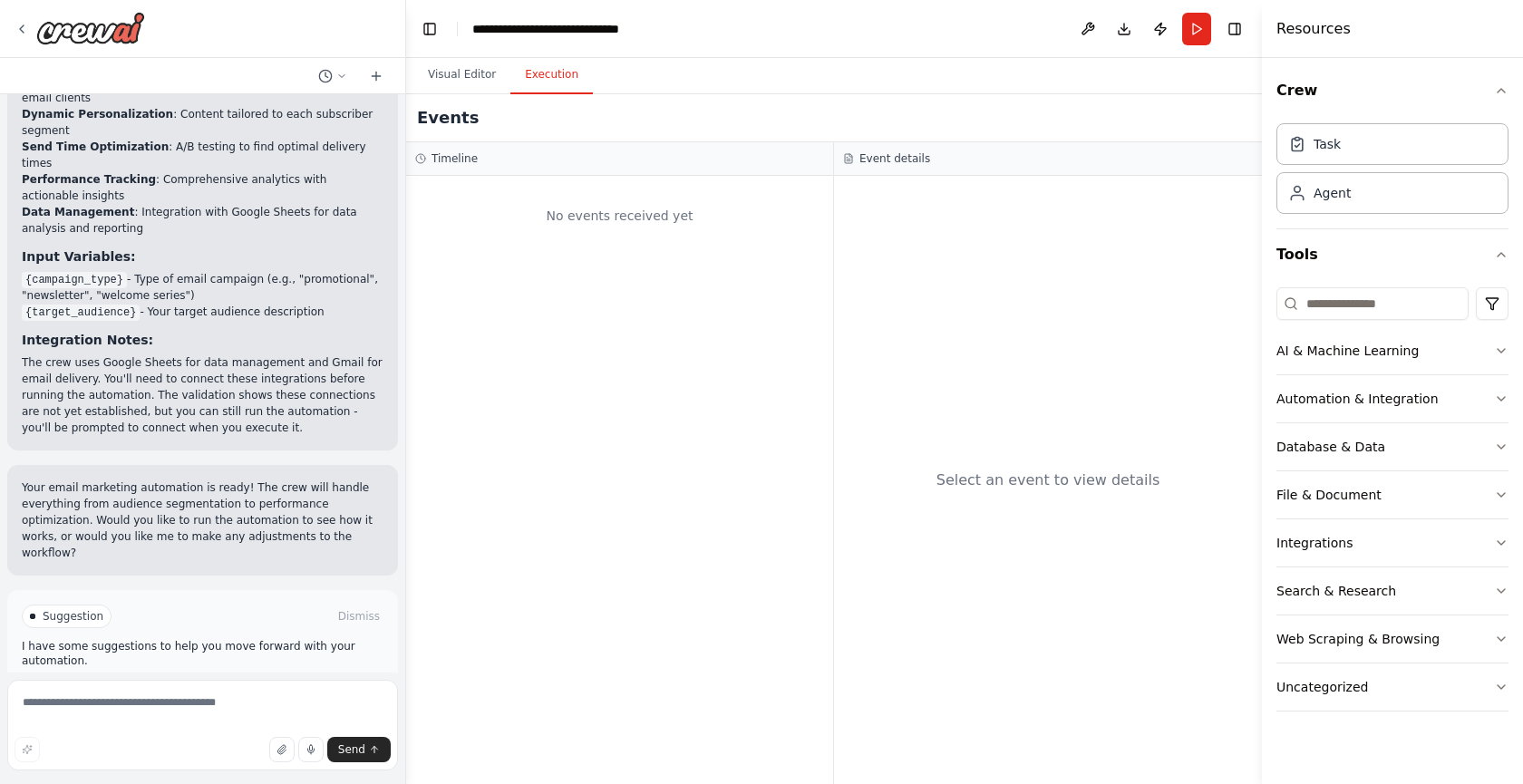
click at [553, 81] on button "Execution" at bounding box center [551, 75] width 82 height 39
click at [444, 79] on button "Visual Editor" at bounding box center [462, 75] width 97 height 39
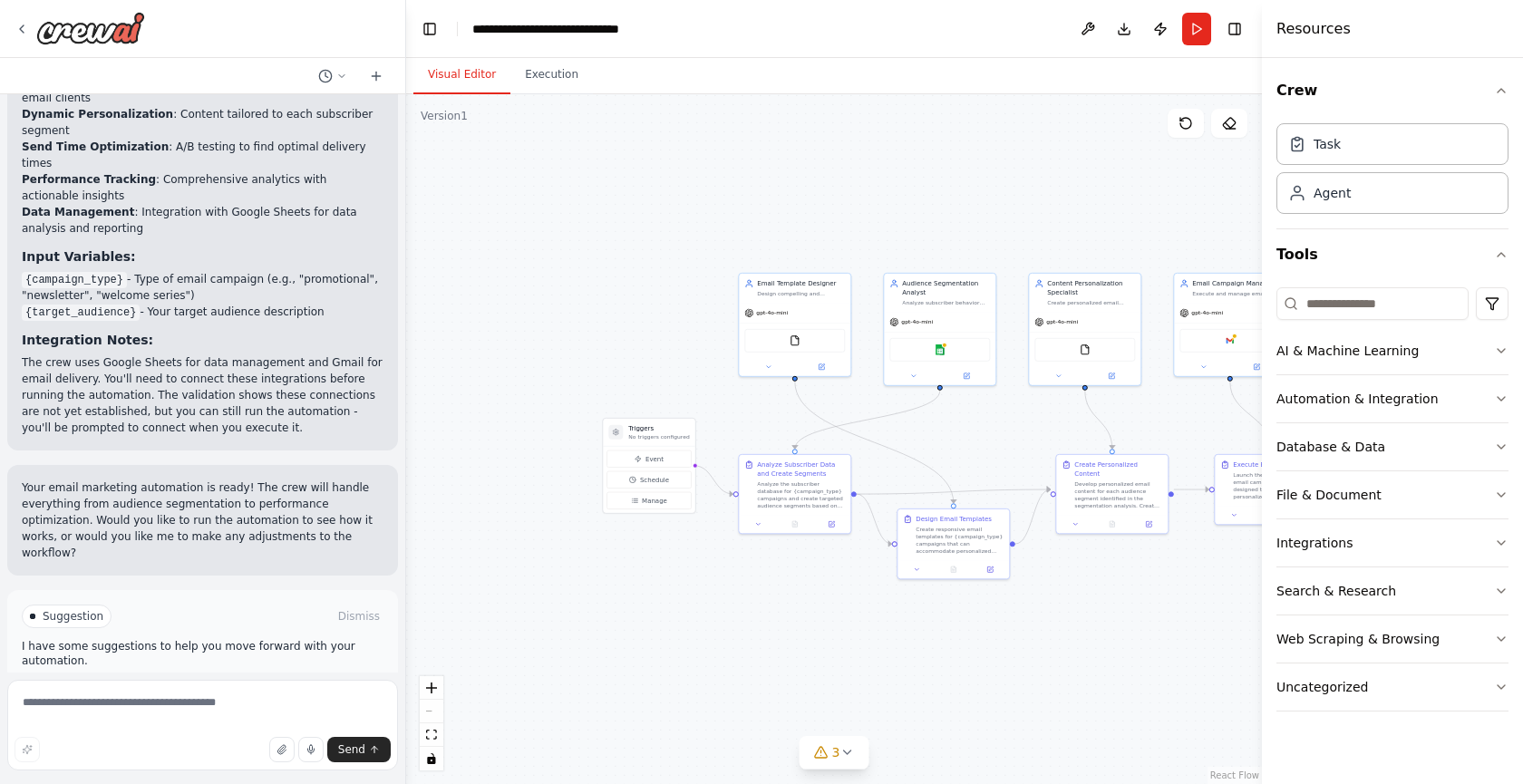
drag, startPoint x: 540, startPoint y: 593, endPoint x: 822, endPoint y: 579, distance: 282.3
click at [822, 579] on div ".deletable-edge-delete-btn { width: 20px; height: 20px; border: 0px solid #ffff…" at bounding box center [835, 439] width 856 height 690
click at [667, 437] on p "No triggers configured" at bounding box center [658, 436] width 60 height 7
click at [658, 463] on span "Event" at bounding box center [655, 458] width 18 height 9
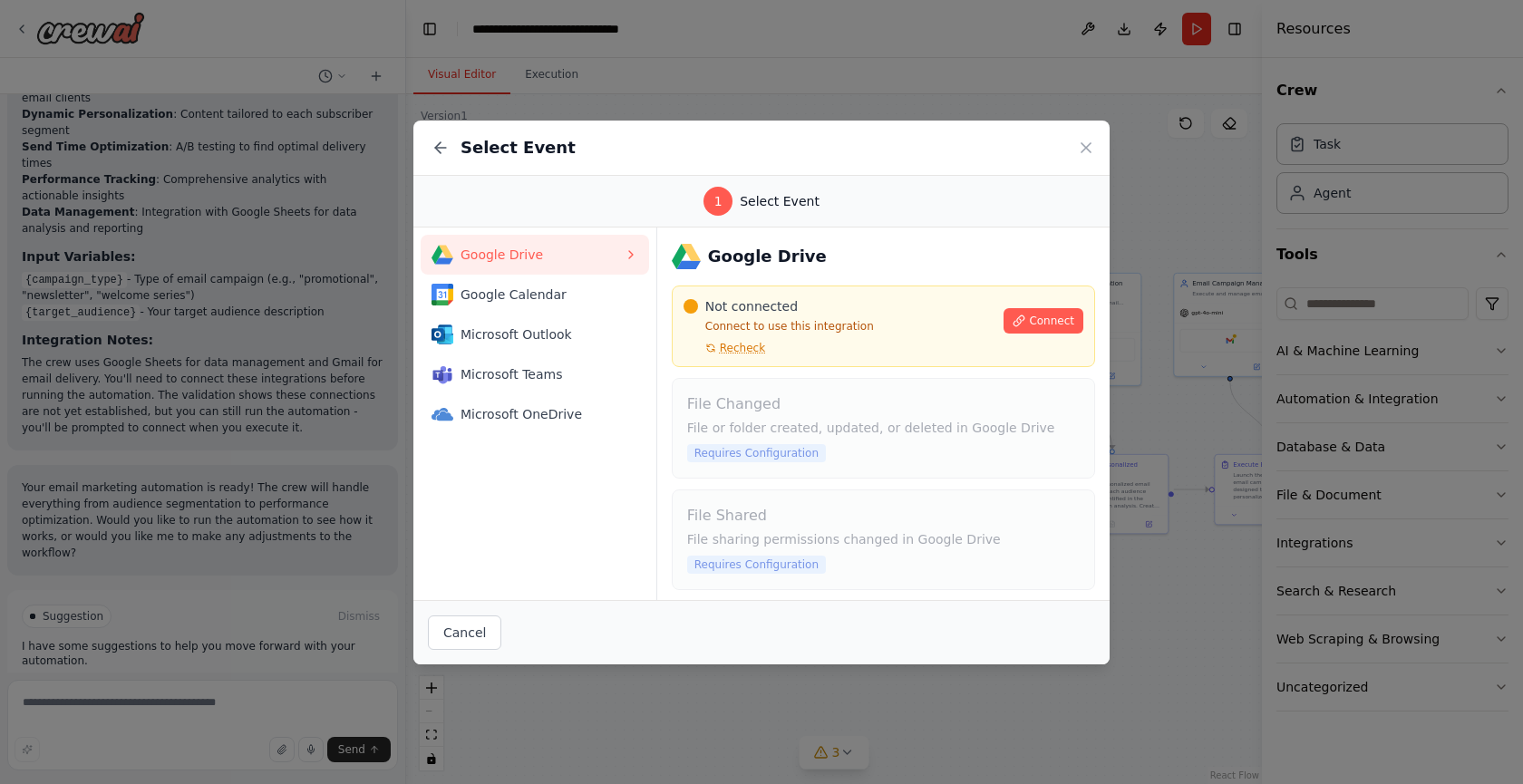
click at [658, 463] on div "Google Drive Not connected Connect to use this integration Recheck Connect File…" at bounding box center [884, 413] width 453 height 373
click at [1082, 145] on icon at bounding box center [1086, 147] width 18 height 18
